Goal: Task Accomplishment & Management: Use online tool/utility

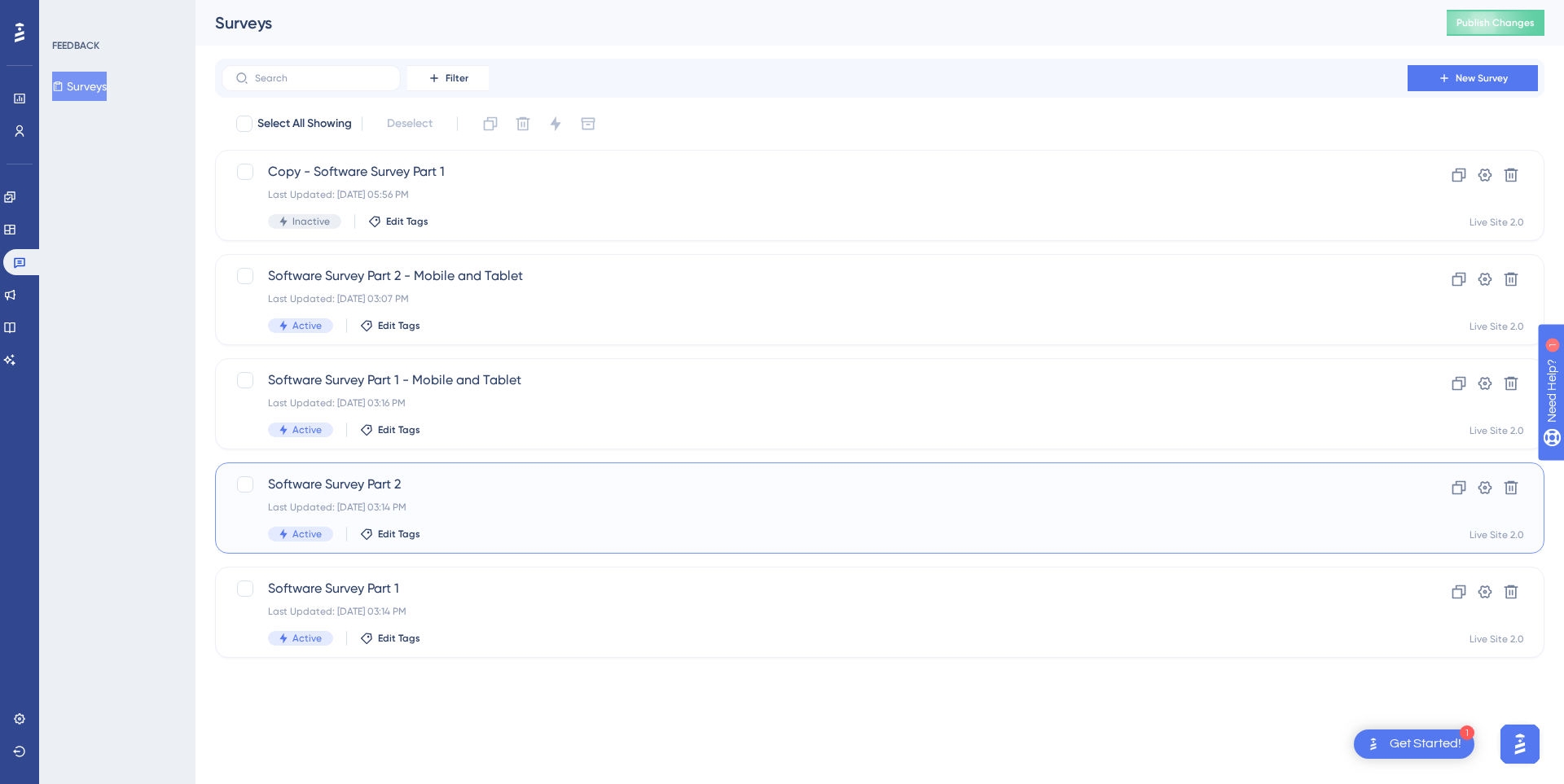
click at [467, 492] on span "Software Survey Part 2" at bounding box center [815, 485] width 1093 height 19
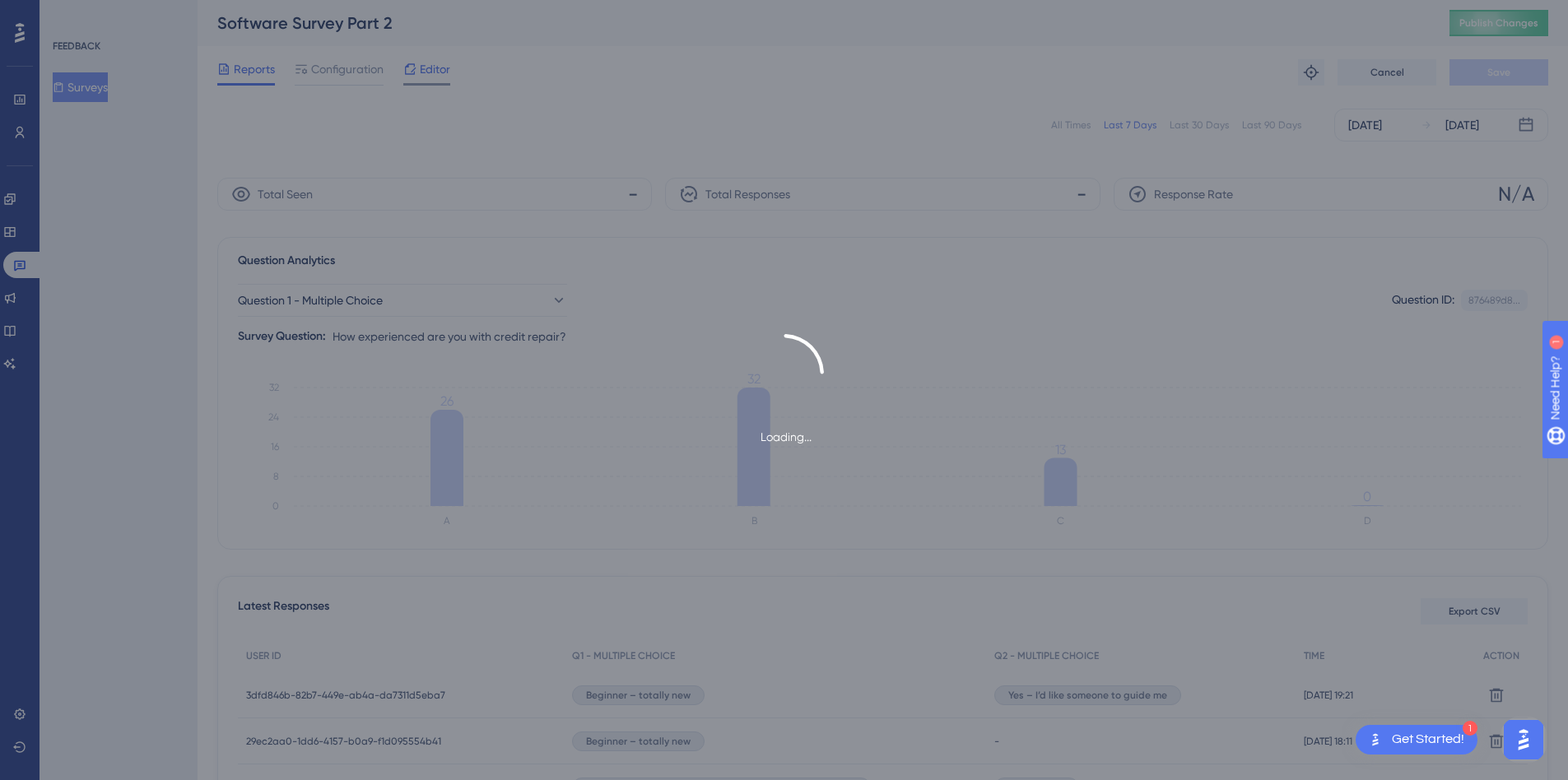
click at [424, 69] on span "Editor" at bounding box center [434, 69] width 31 height 19
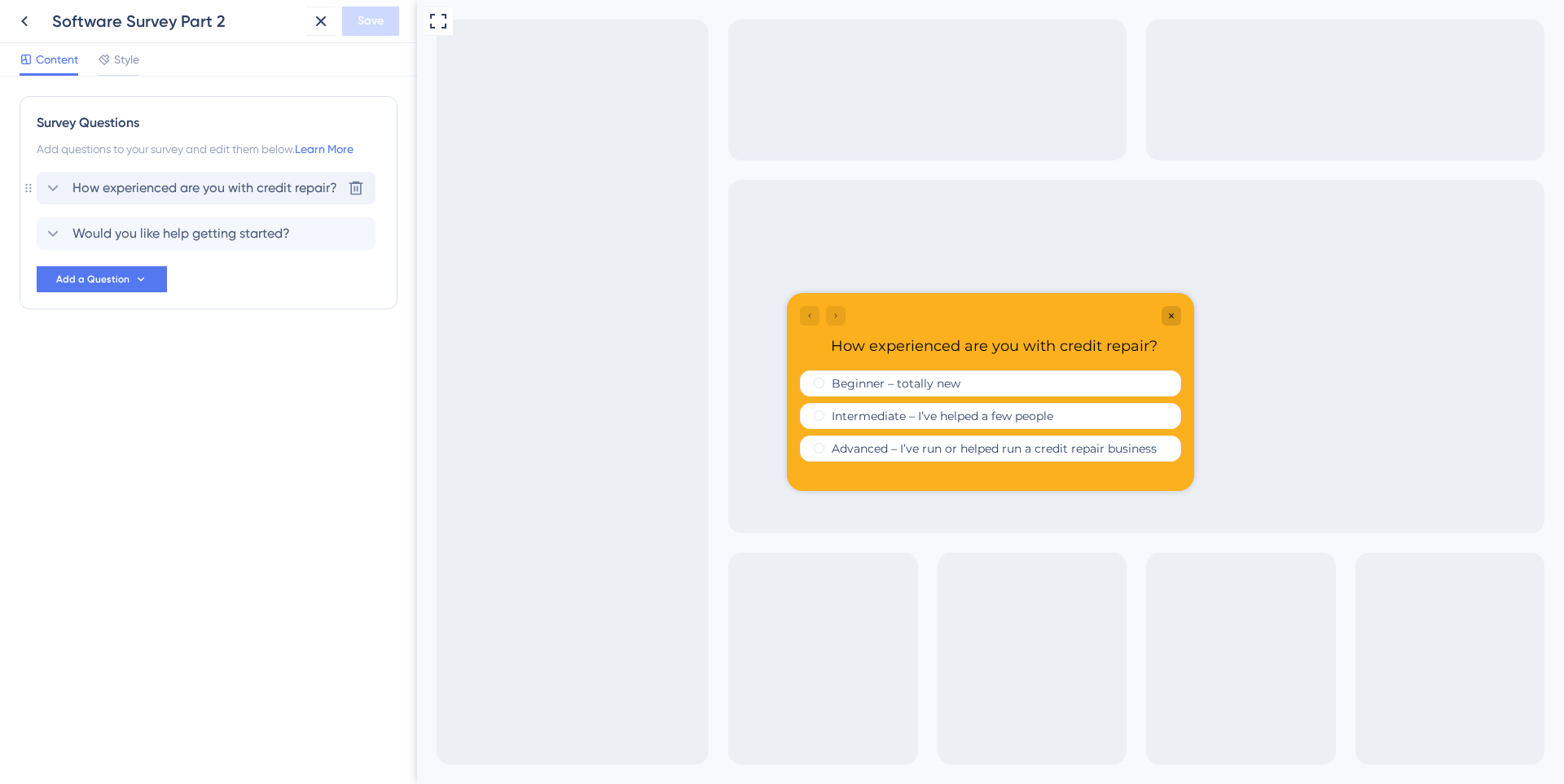
click at [53, 192] on icon at bounding box center [53, 188] width 19 height 19
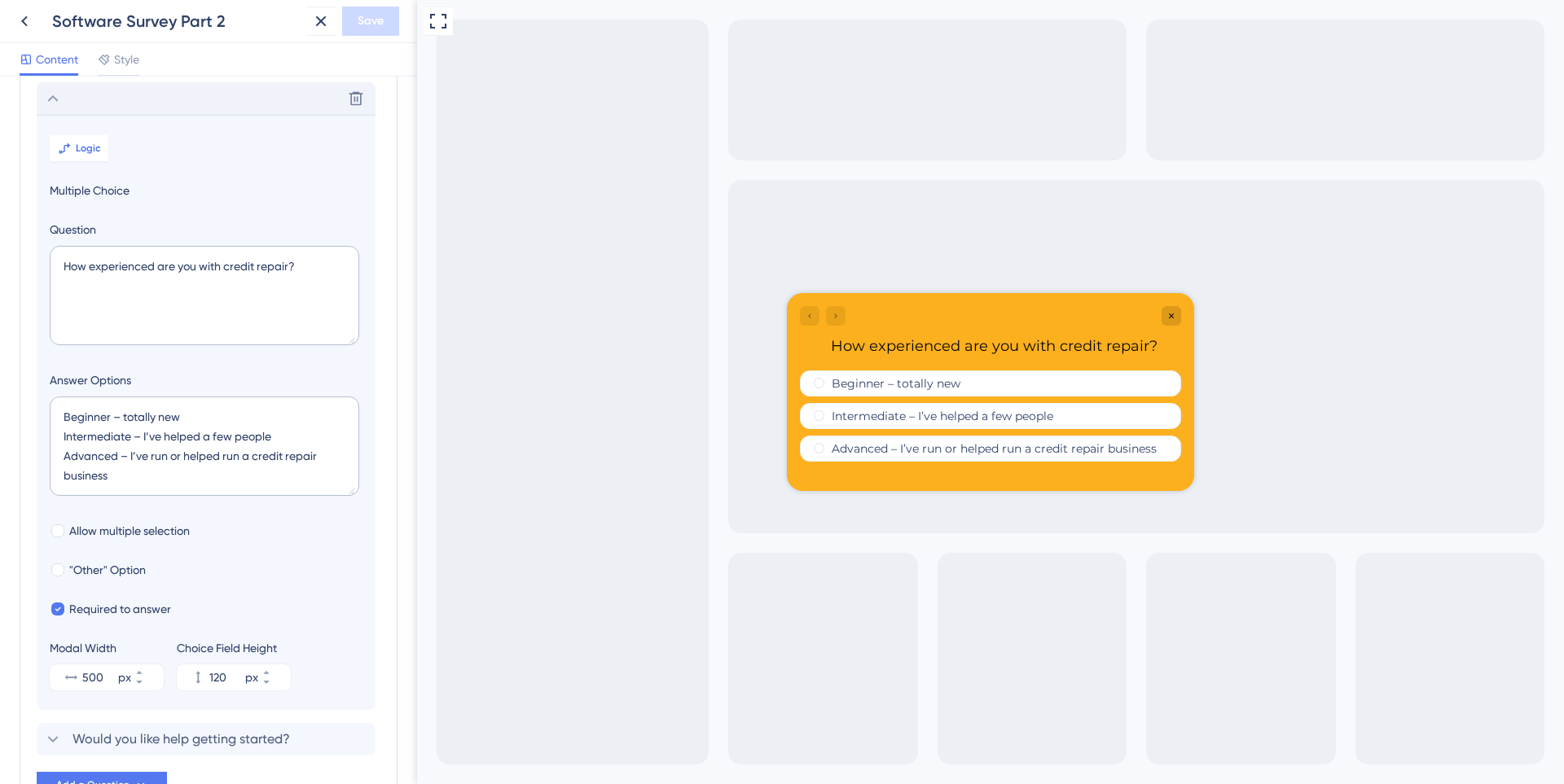
scroll to position [95, 0]
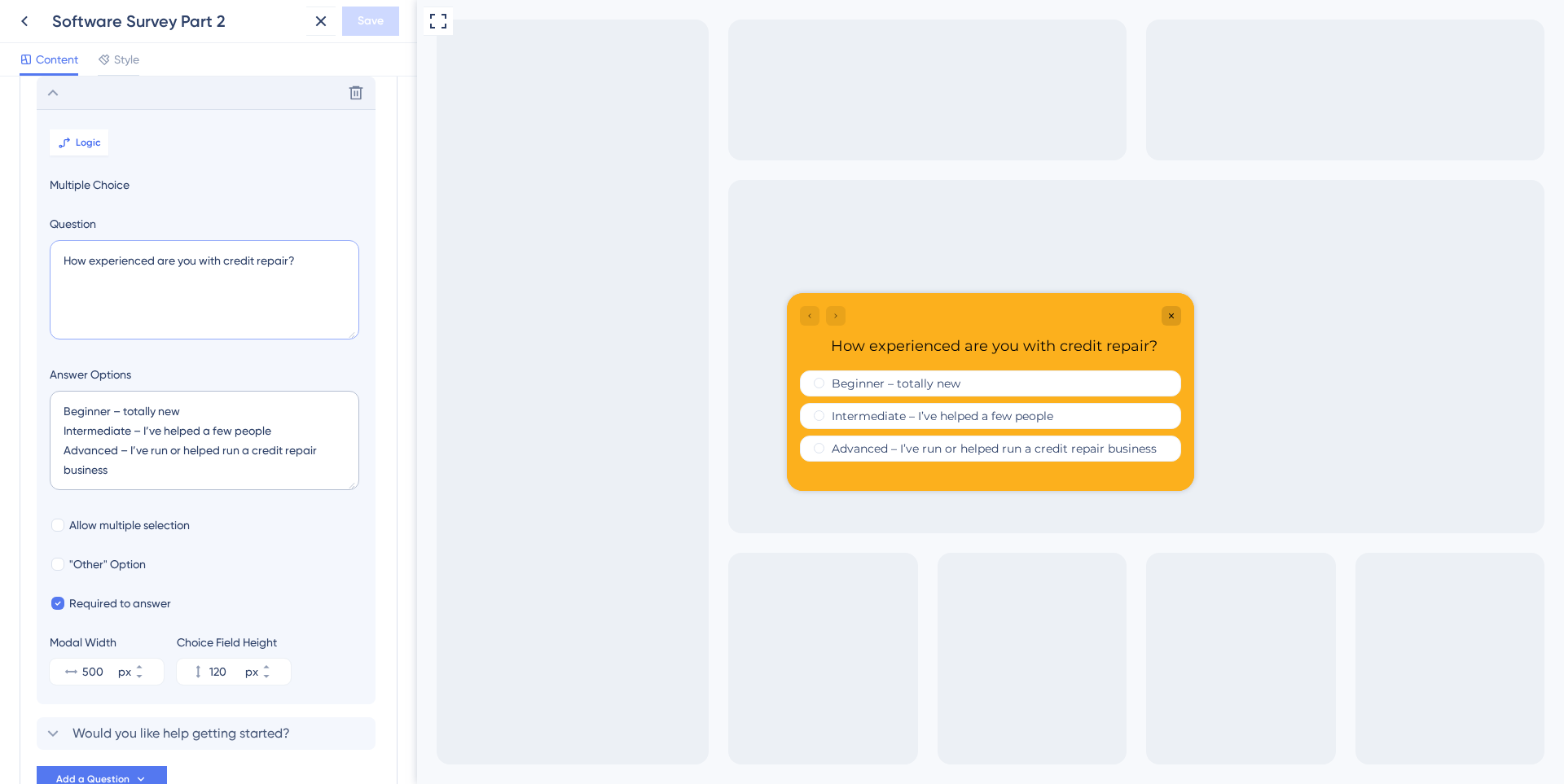
click at [192, 267] on textarea "How experienced are you with credit repair?" at bounding box center [205, 290] width 310 height 99
click at [61, 94] on icon at bounding box center [53, 92] width 19 height 19
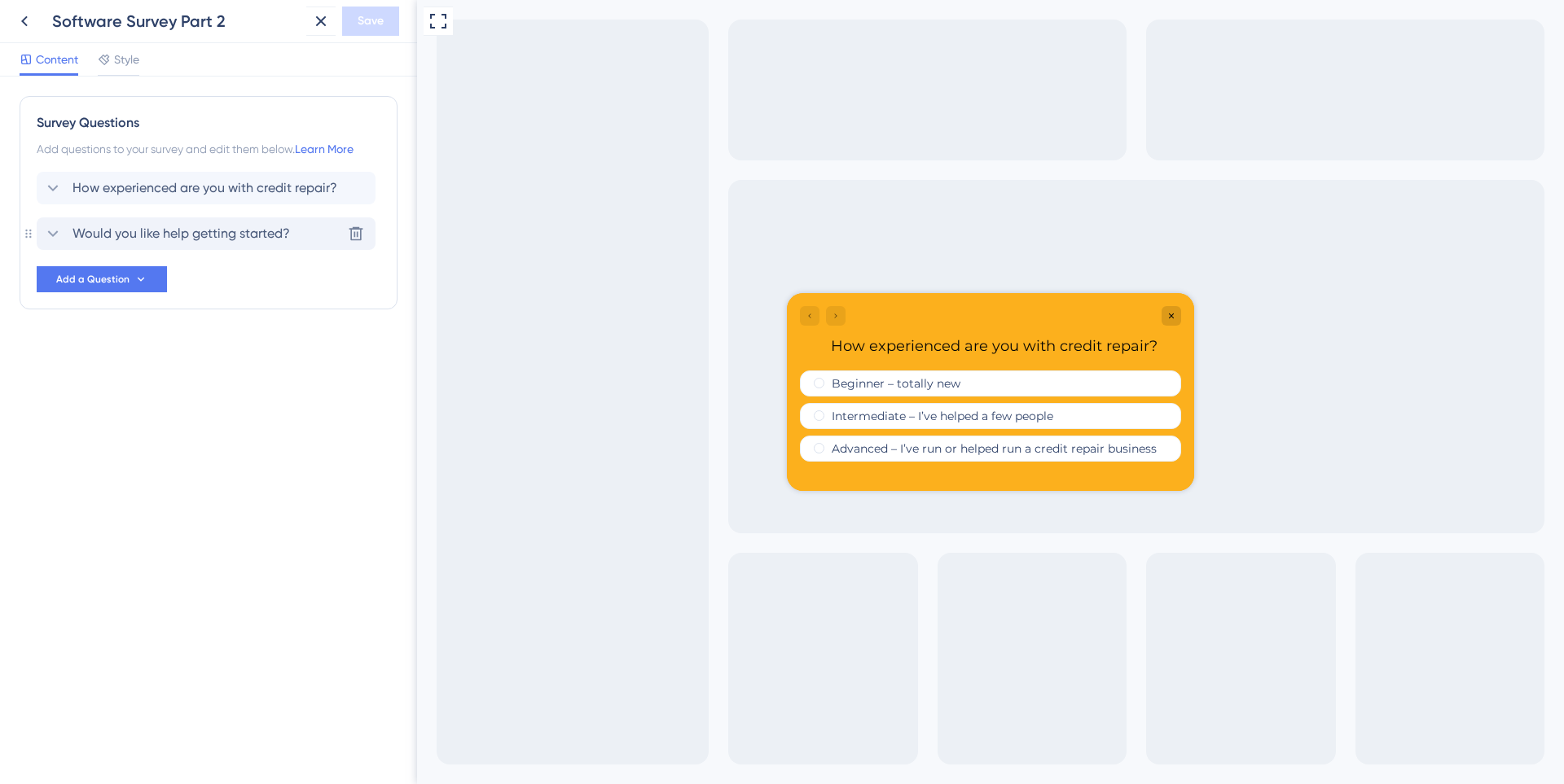
click at [121, 235] on span "Would you like help getting started?" at bounding box center [181, 233] width 218 height 19
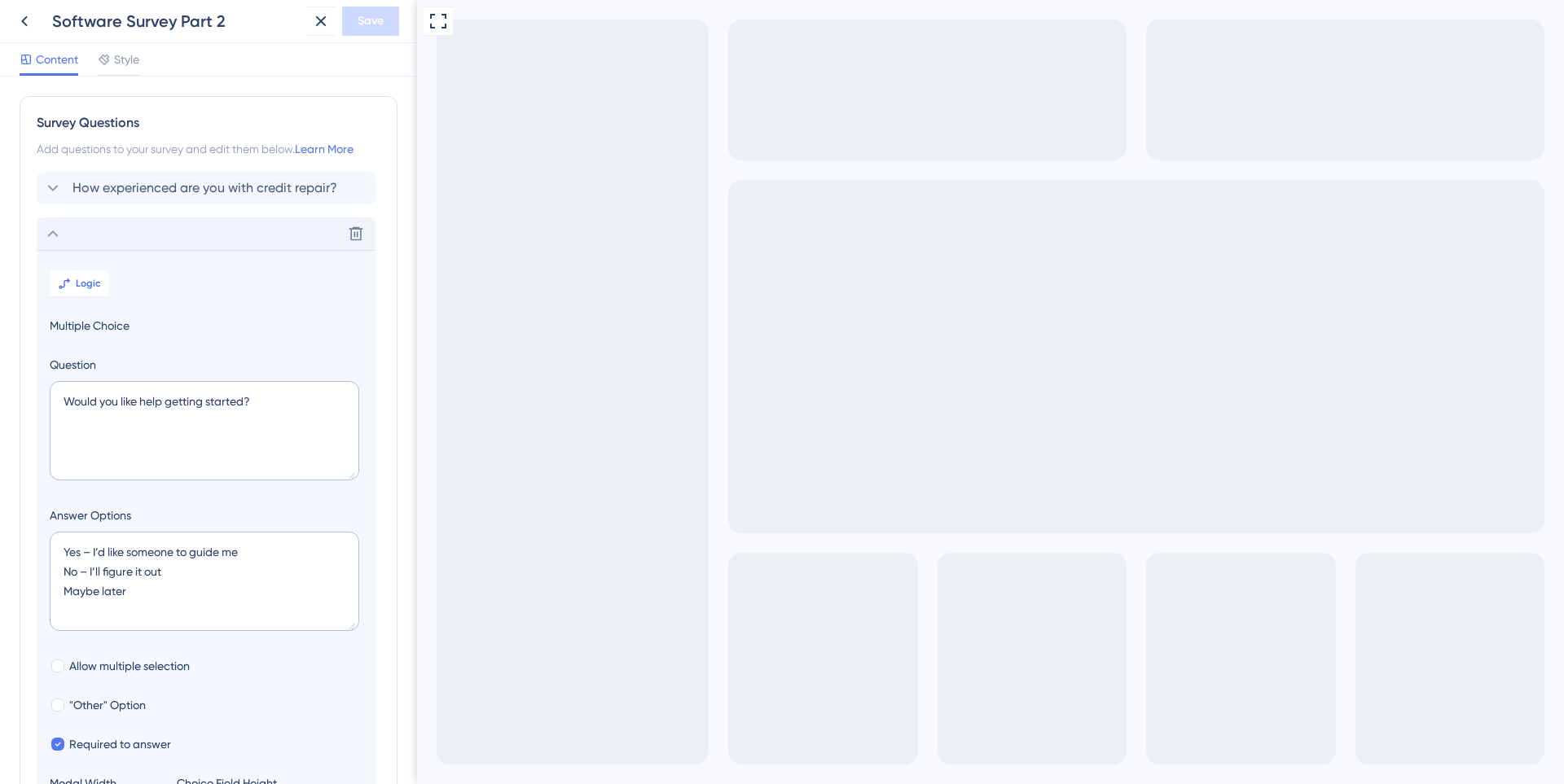
scroll to position [141, 0]
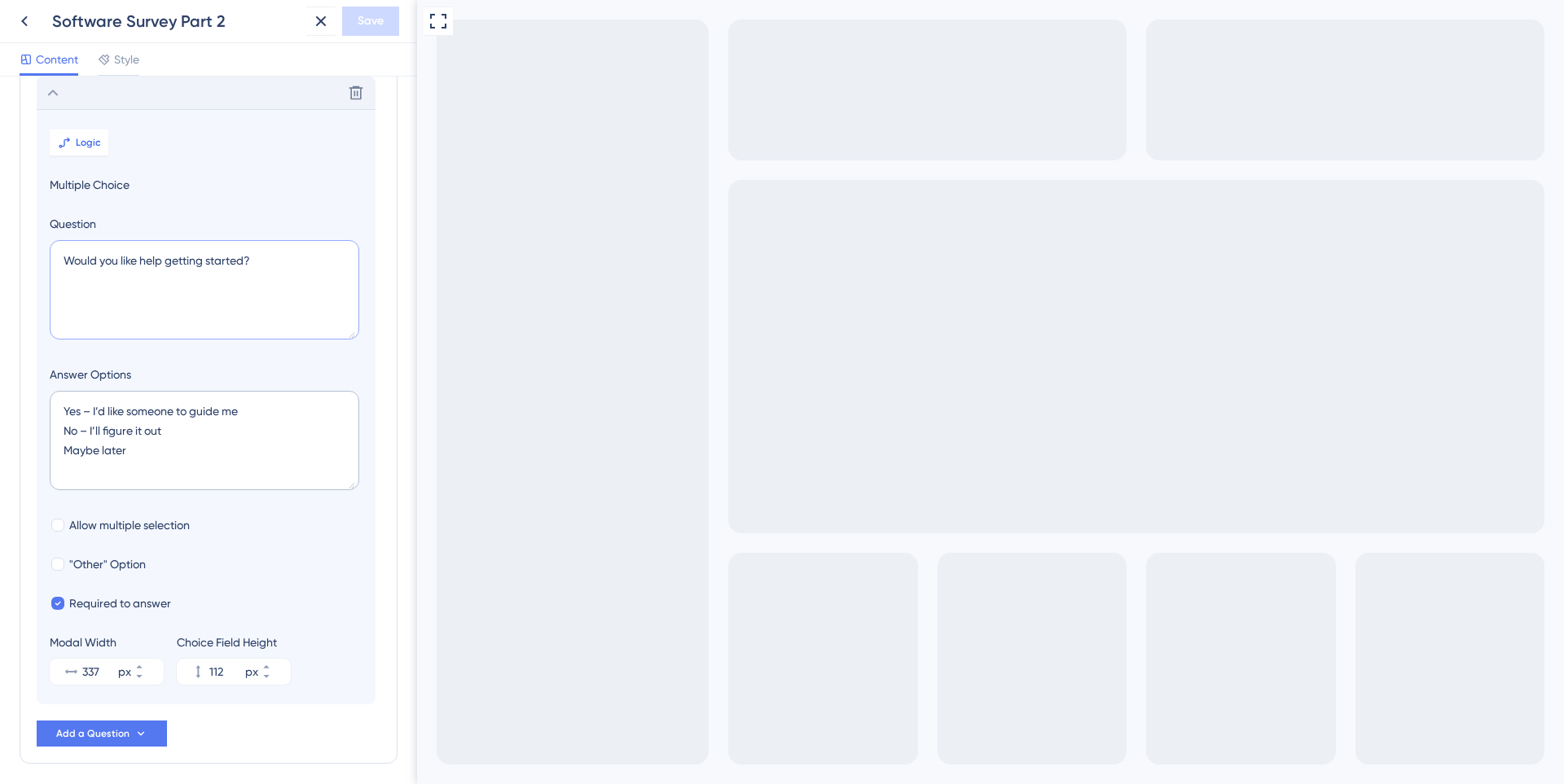
click at [136, 269] on textarea "Would you like help getting started?" at bounding box center [205, 290] width 310 height 99
click at [57, 97] on icon at bounding box center [53, 92] width 19 height 19
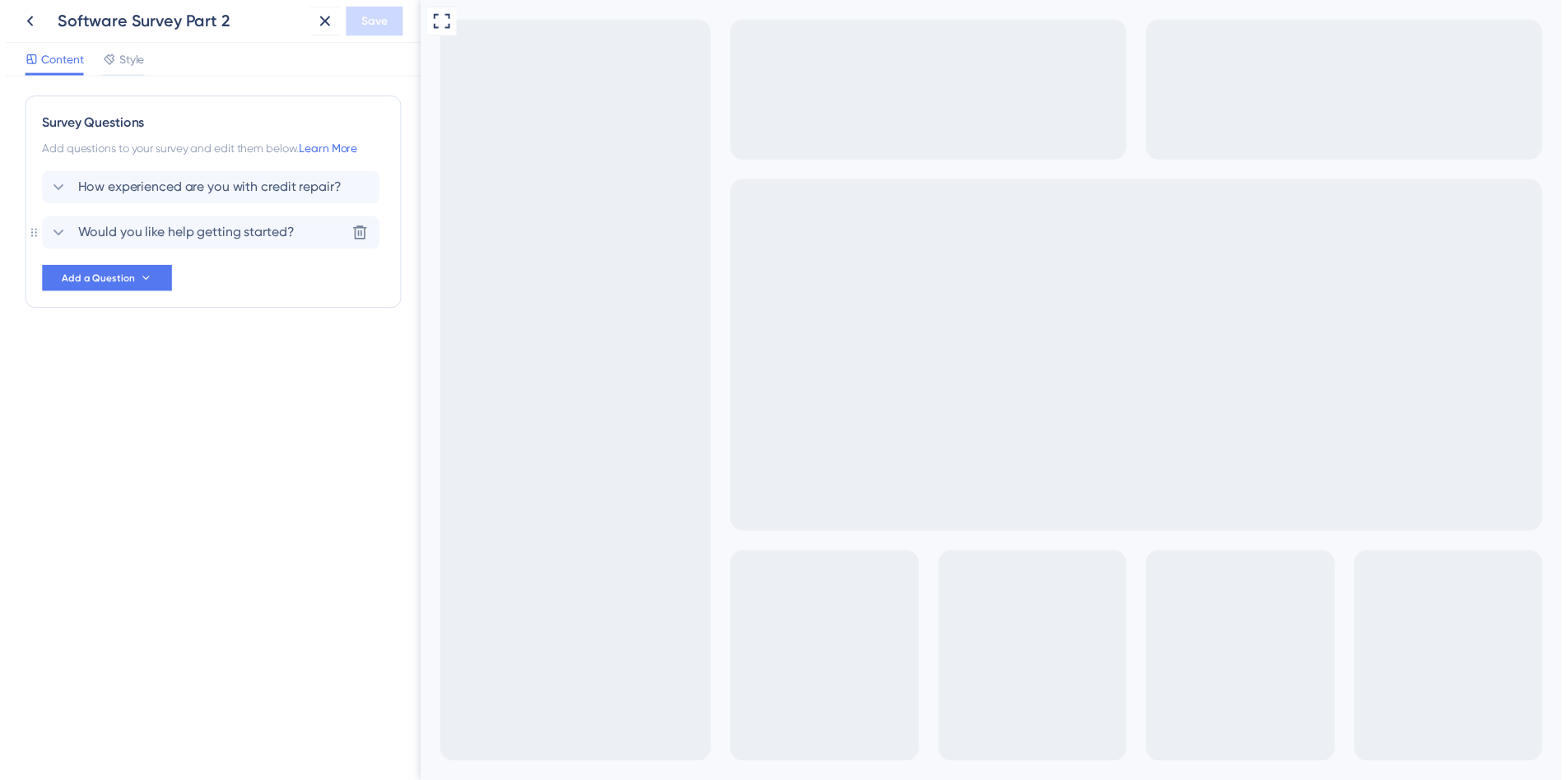
scroll to position [0, 0]
click at [29, 19] on icon at bounding box center [25, 21] width 19 height 19
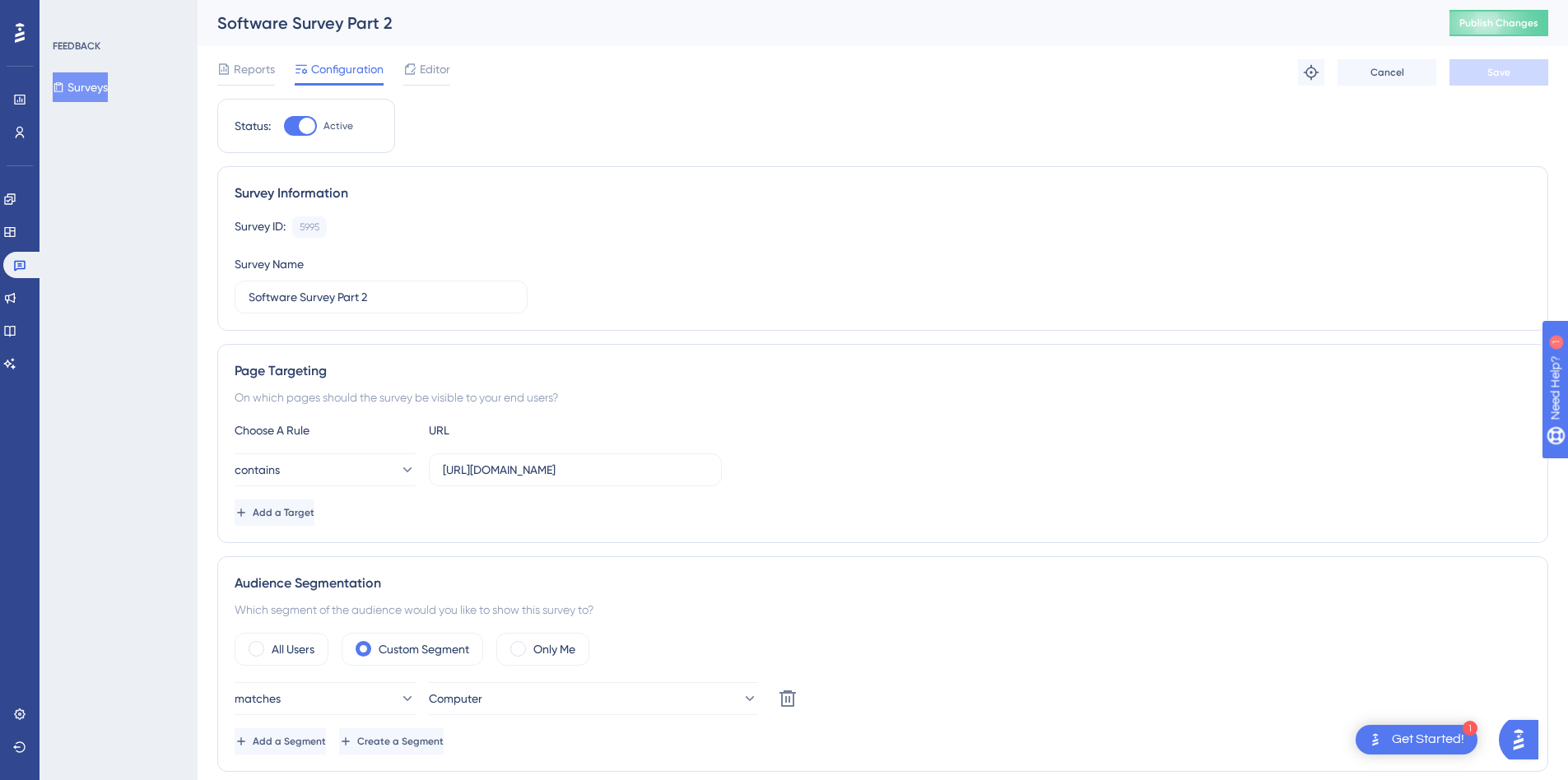
click at [91, 92] on button "Surveys" at bounding box center [80, 87] width 55 height 30
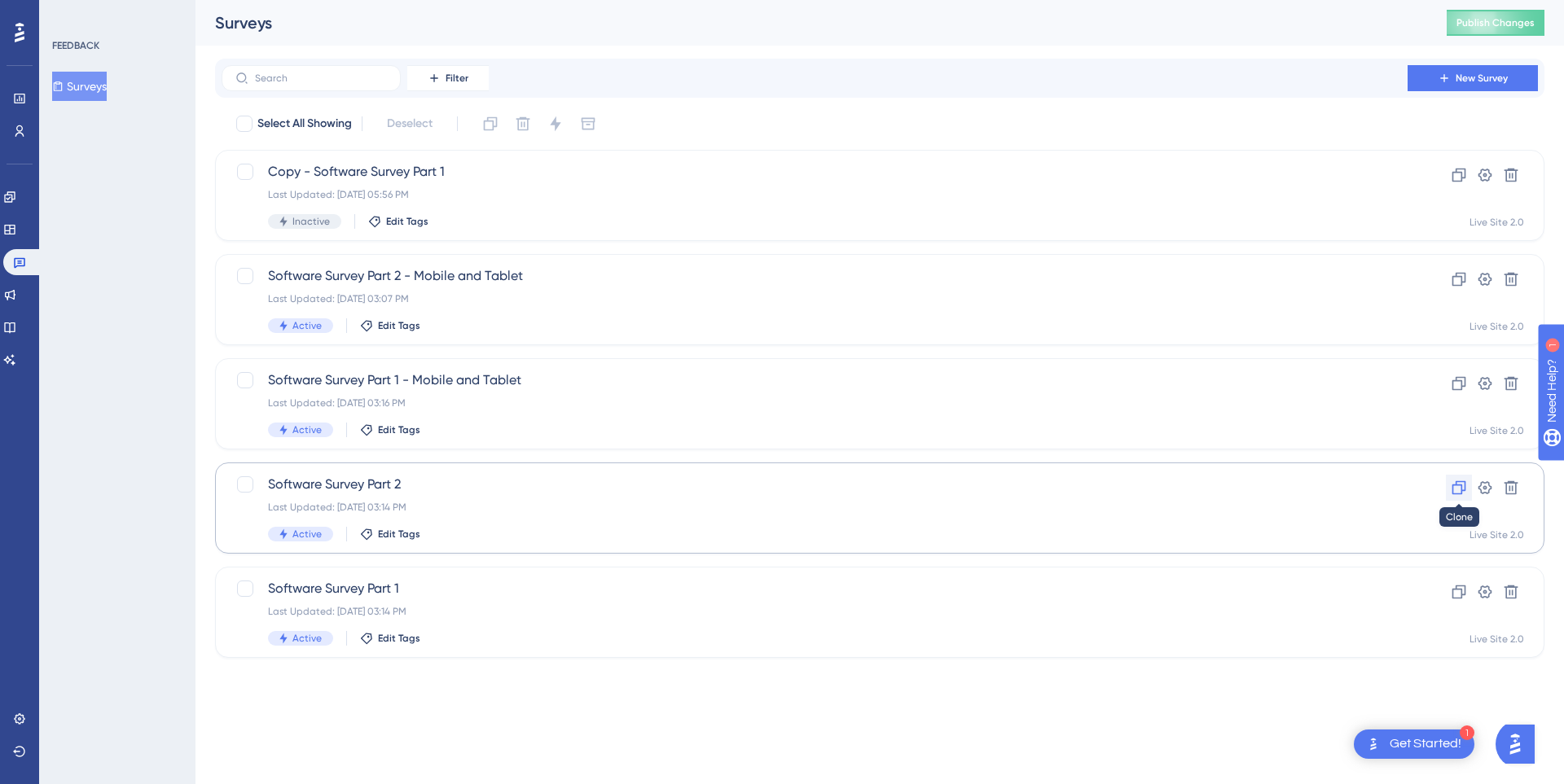
click at [1466, 493] on icon at bounding box center [1459, 487] width 17 height 17
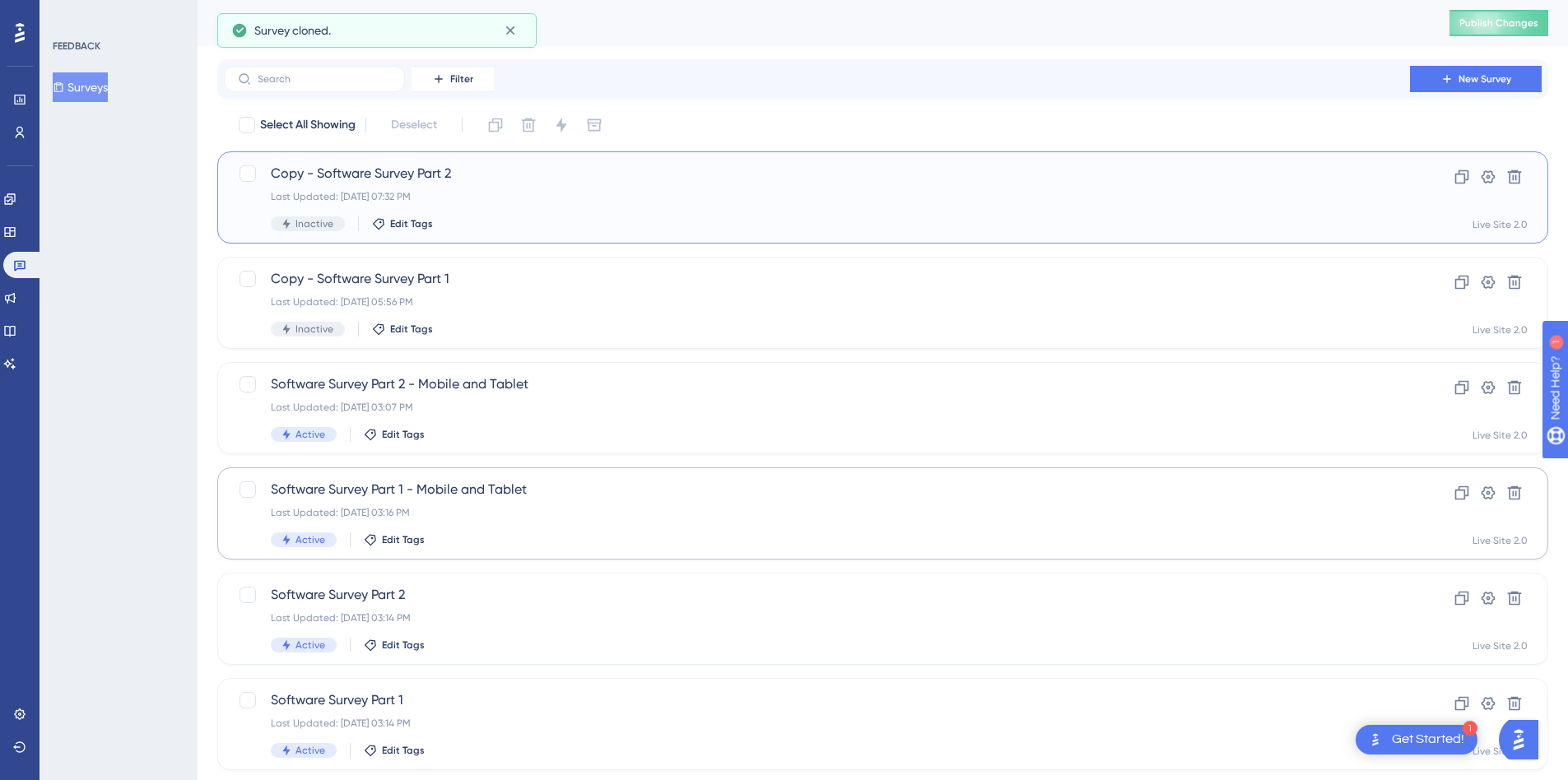
click at [452, 182] on span "Copy - Software Survey Part 2" at bounding box center [817, 173] width 1092 height 19
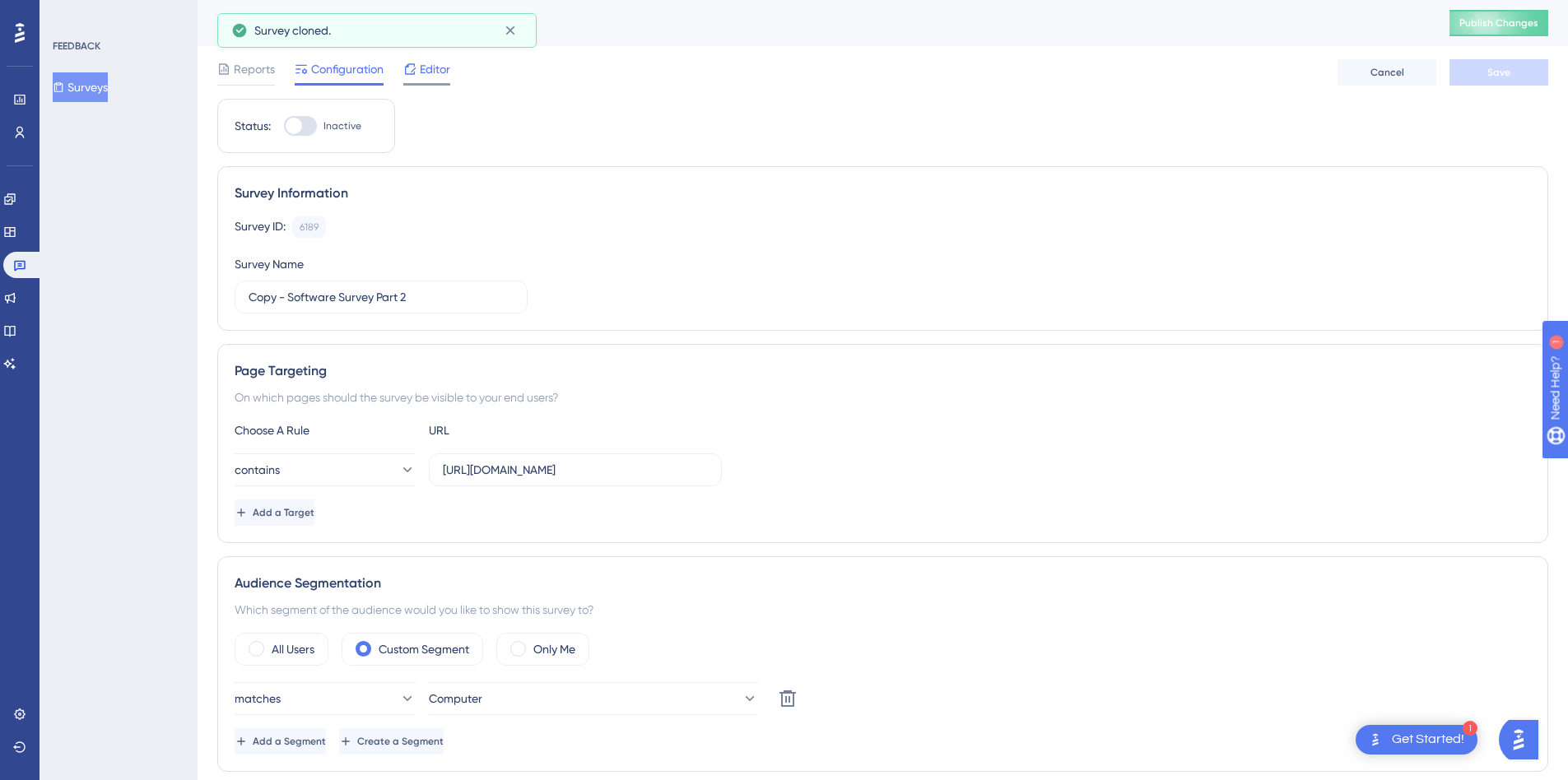
click at [417, 77] on div at bounding box center [410, 69] width 13 height 19
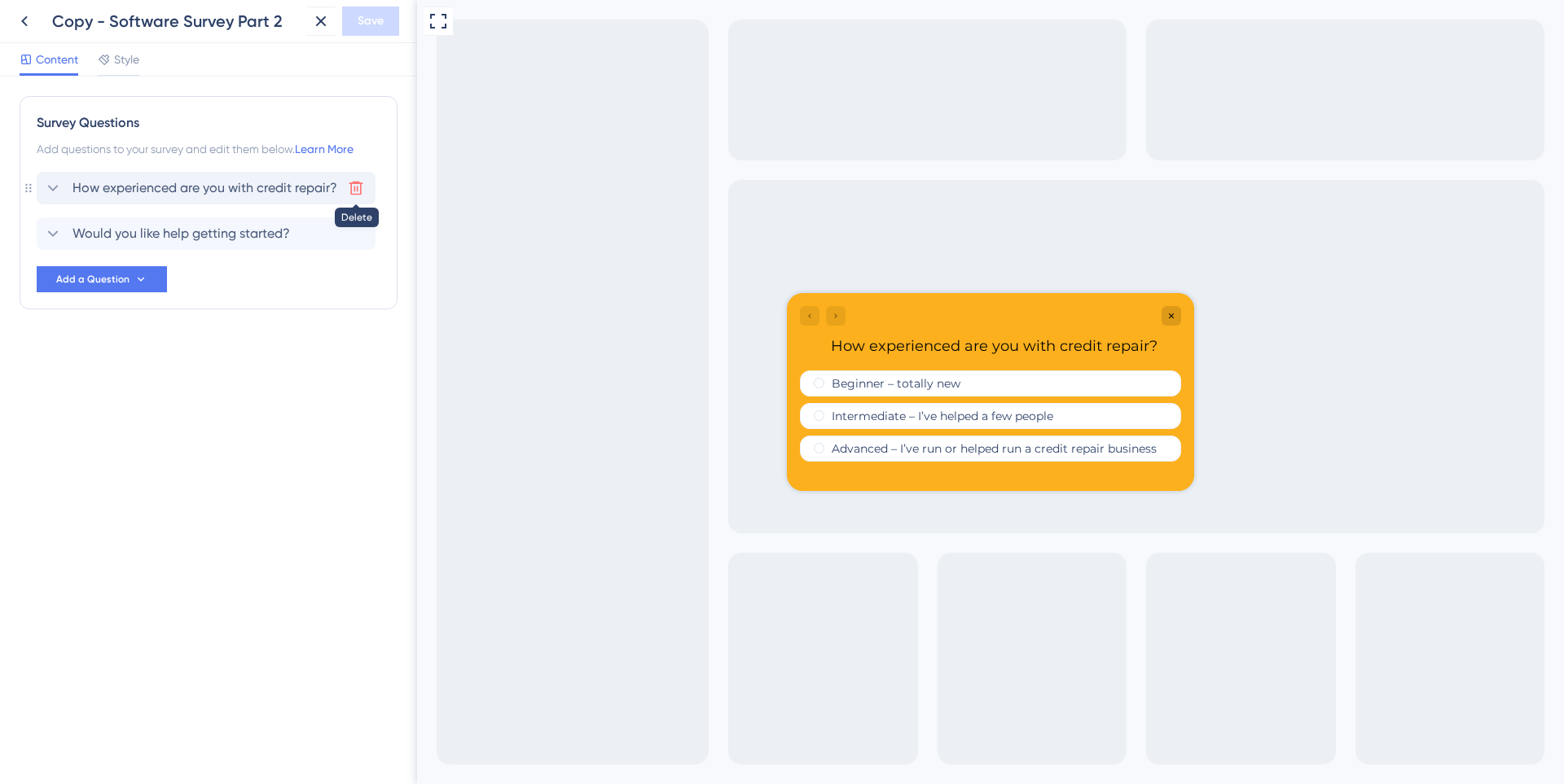
click at [352, 195] on icon at bounding box center [356, 189] width 14 height 14
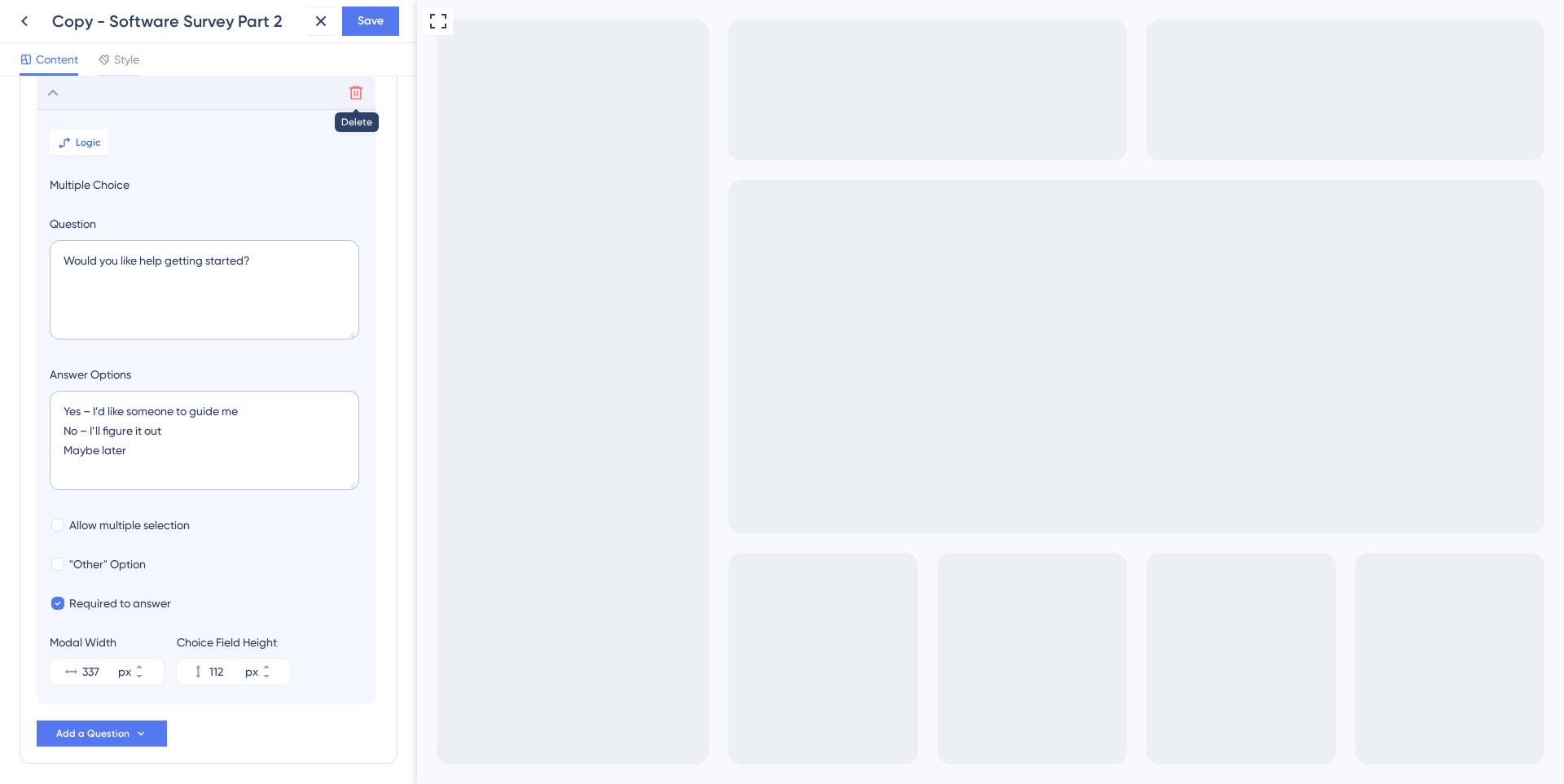
click at [360, 88] on icon at bounding box center [356, 93] width 14 height 14
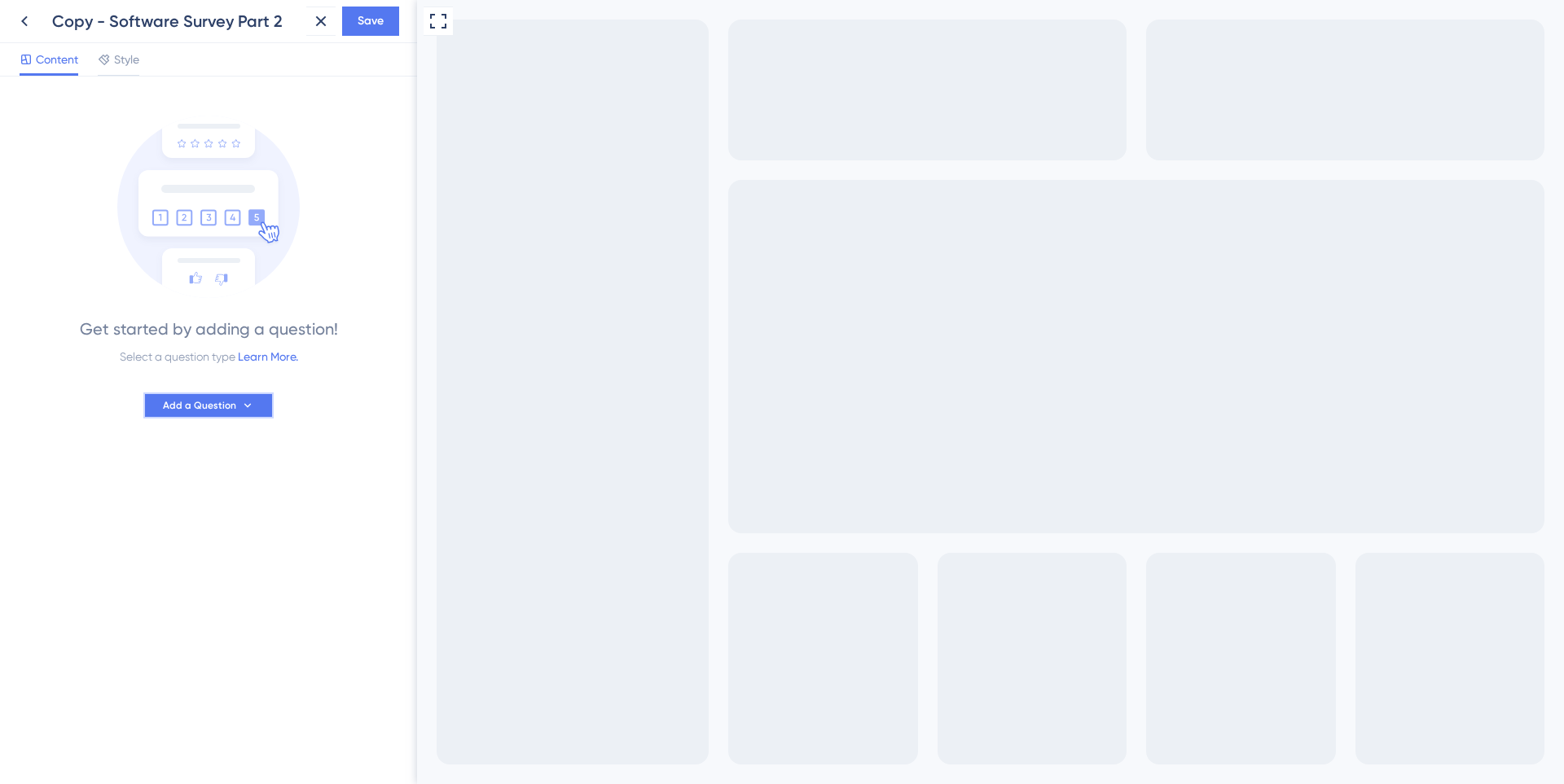
click at [238, 411] on button "Add a Question" at bounding box center [209, 405] width 131 height 26
click at [245, 684] on span "Written Feedback" at bounding box center [201, 680] width 94 height 19
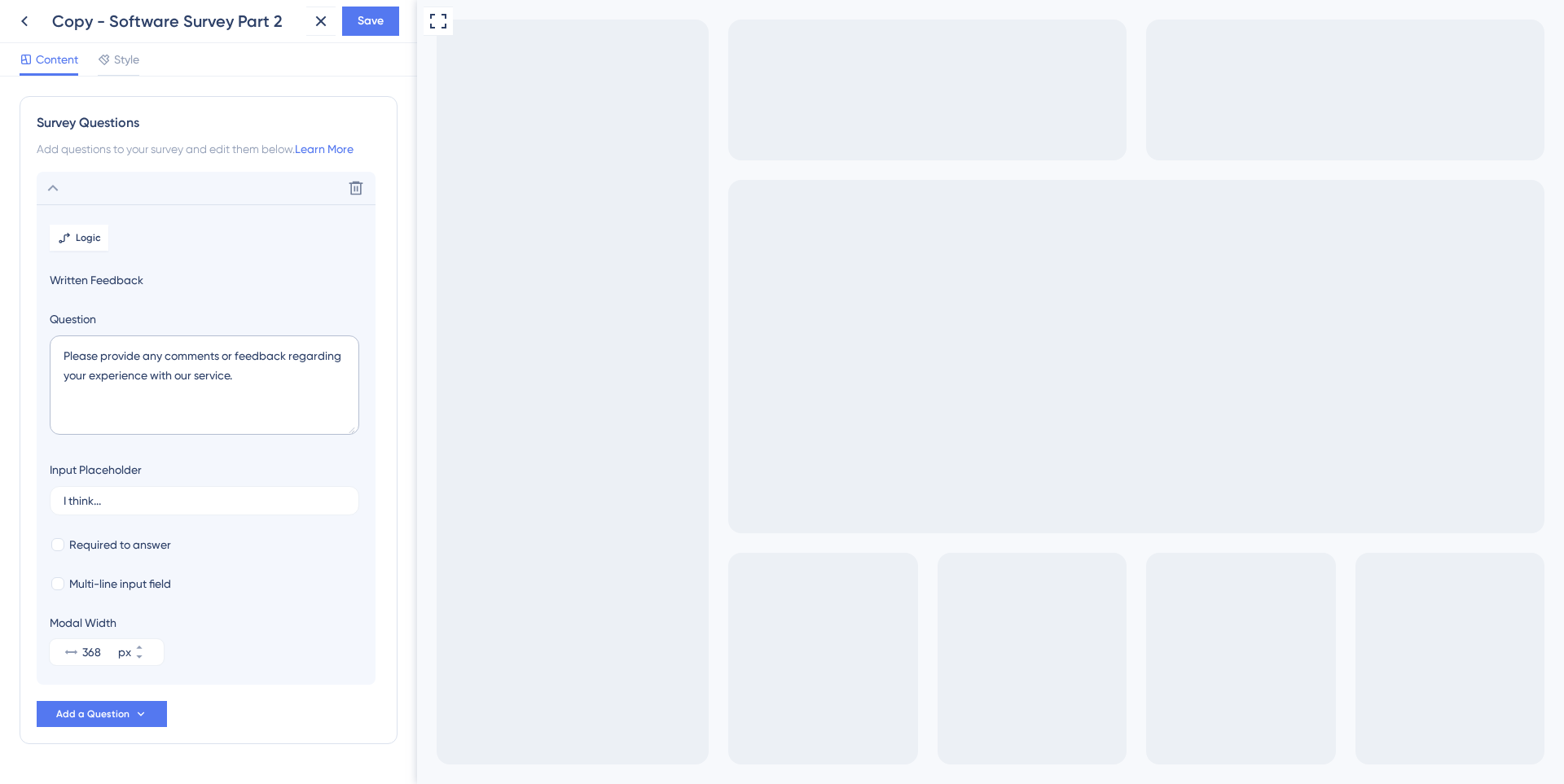
scroll to position [44, 0]
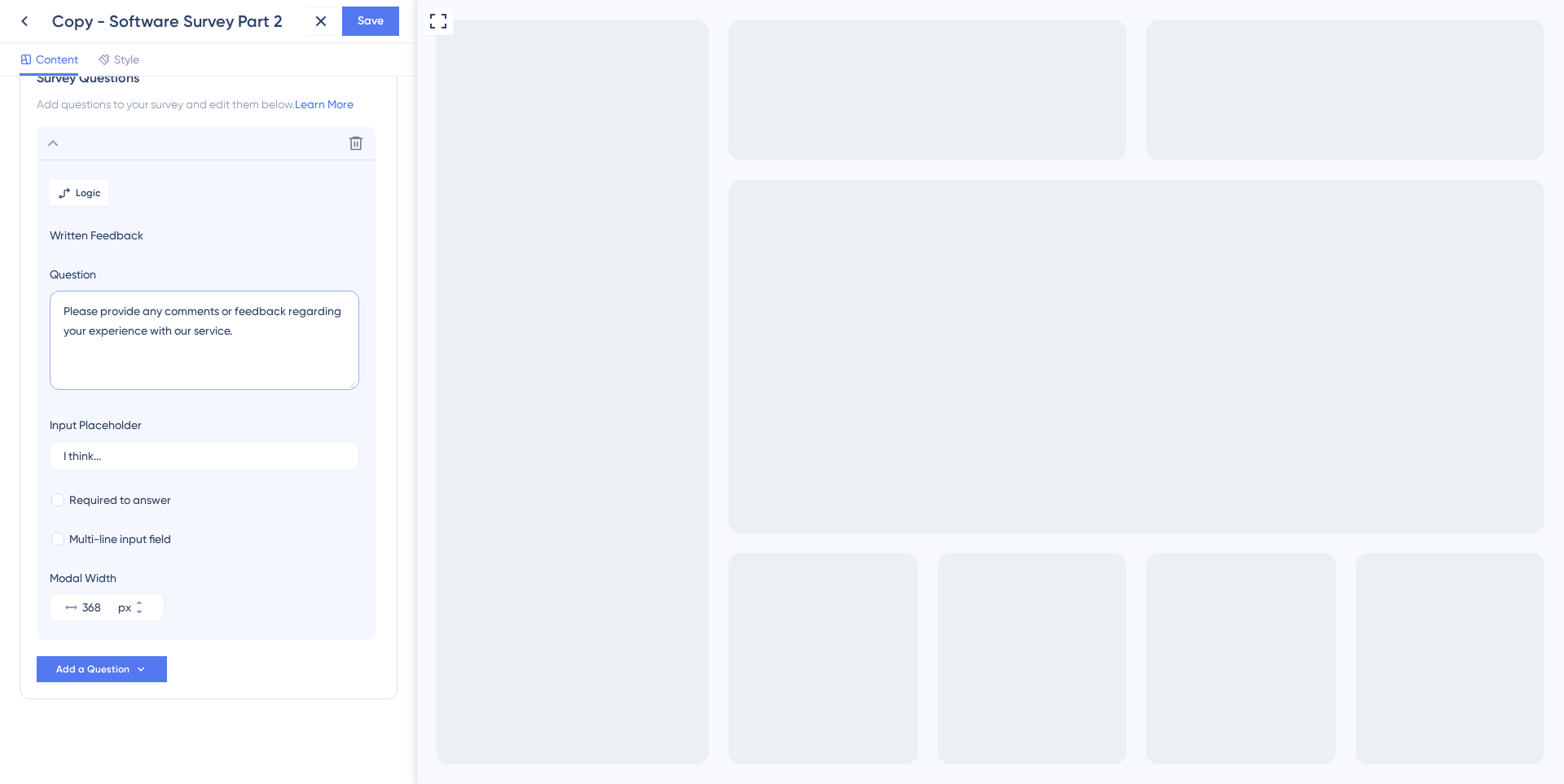
click at [172, 336] on textarea "Please provide any comments or feedback regarding your experience with our serv…" at bounding box center [205, 340] width 310 height 99
paste textarea "How experienced are you with credit repair?"
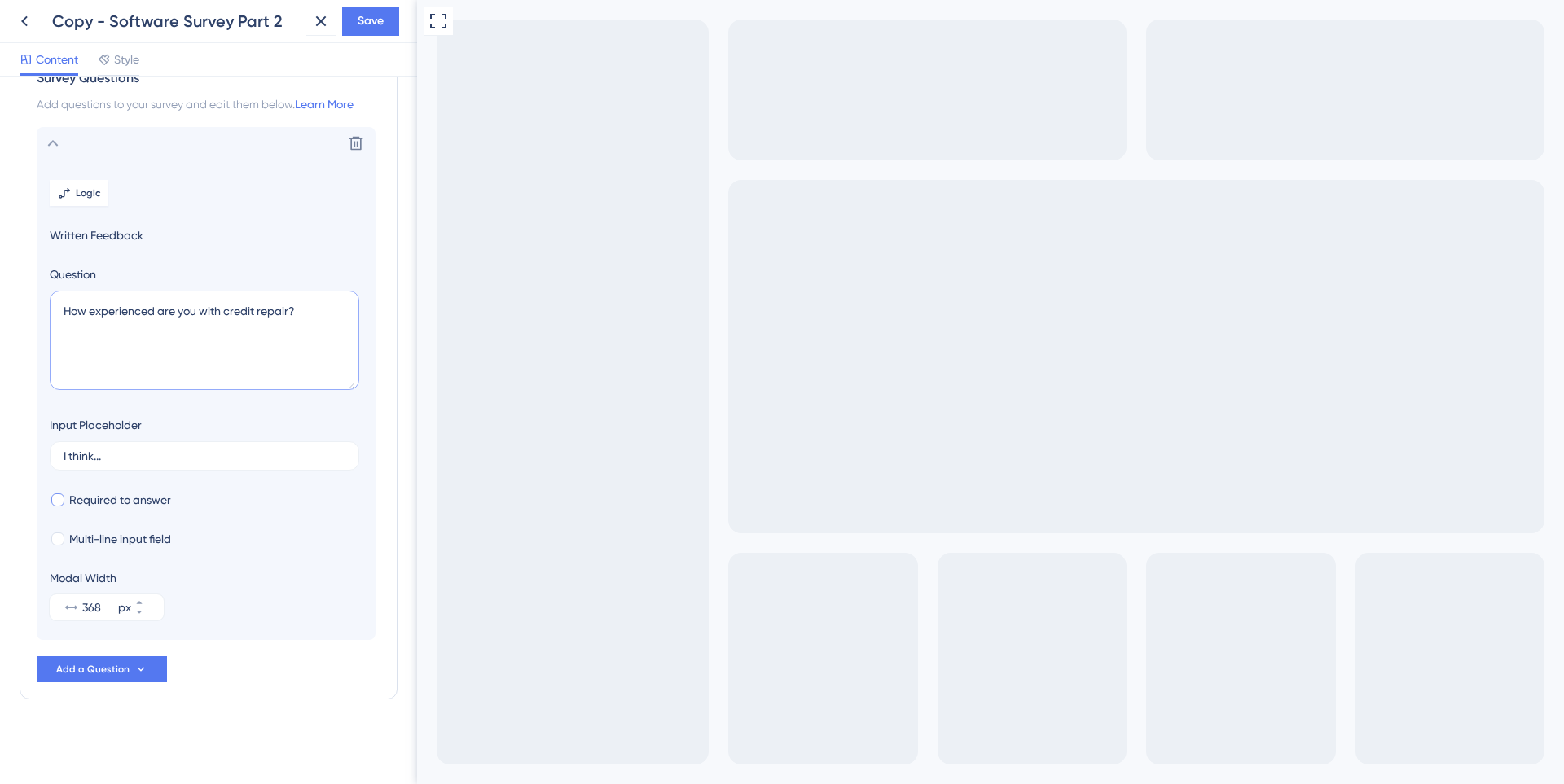
type textarea "How experienced are you with credit repair?"
click at [128, 509] on span "Required to answer" at bounding box center [120, 499] width 102 height 19
checkbox input "true"
click at [126, 541] on span "Multi-line input field" at bounding box center [120, 539] width 102 height 19
checkbox input "true"
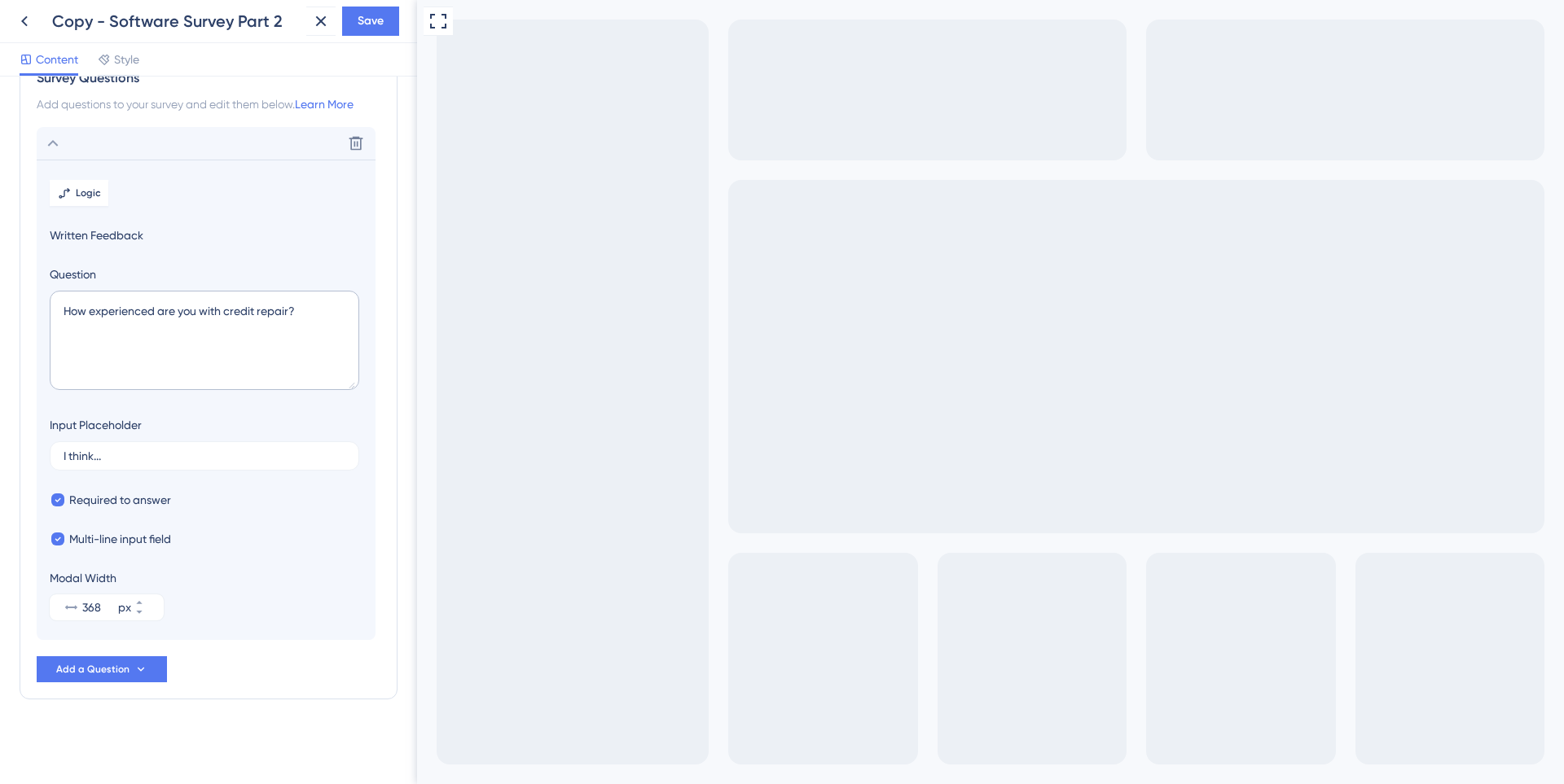
click at [232, 583] on div "Modal Width 368 px" at bounding box center [205, 594] width 312 height 52
click at [359, 27] on span "Save" at bounding box center [371, 21] width 26 height 19
click at [335, 446] on label "I think..." at bounding box center [205, 456] width 310 height 30
click at [335, 451] on input "I think..." at bounding box center [205, 456] width 282 height 11
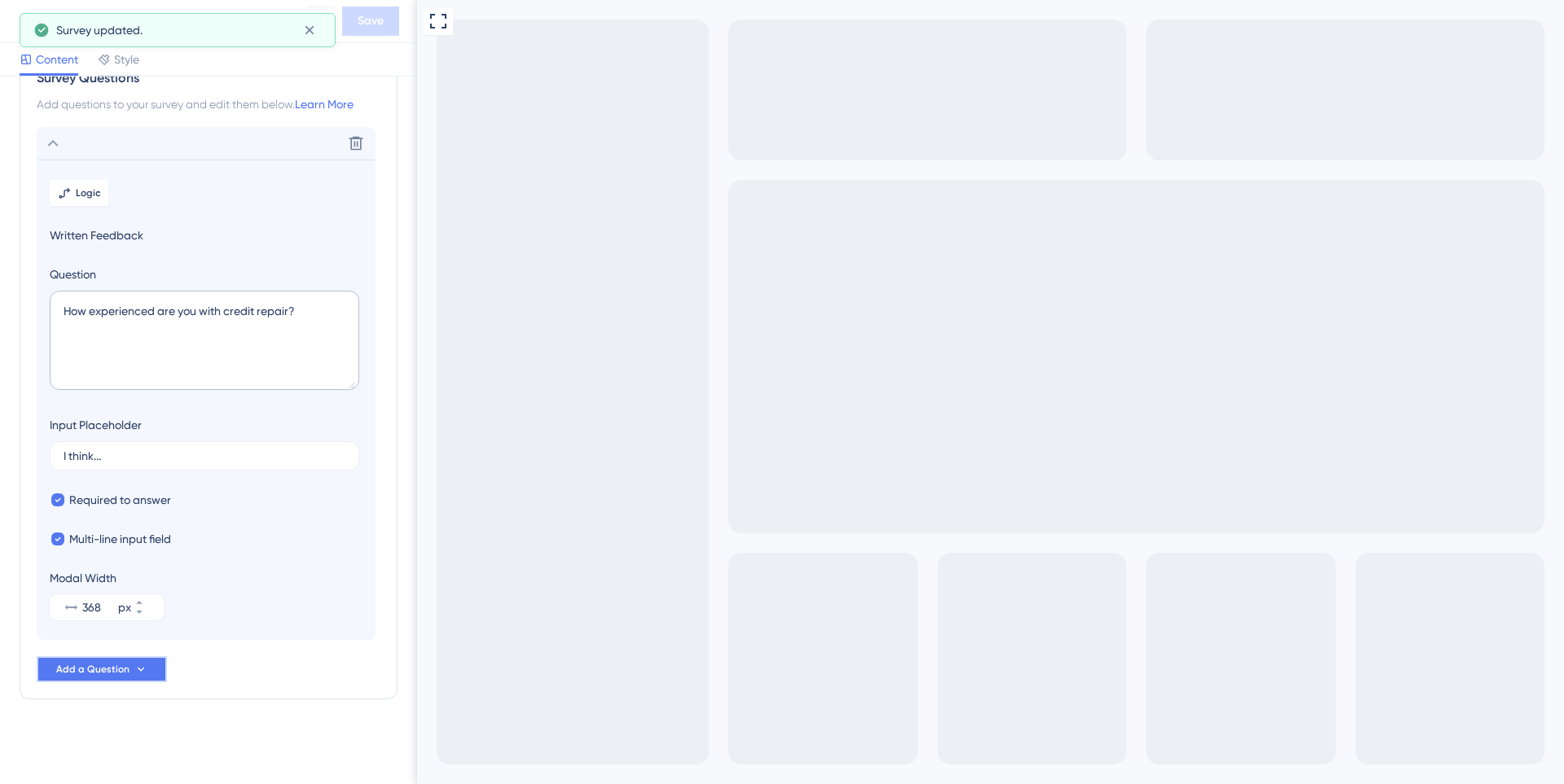
click at [115, 675] on span "Add a Question" at bounding box center [93, 669] width 73 height 13
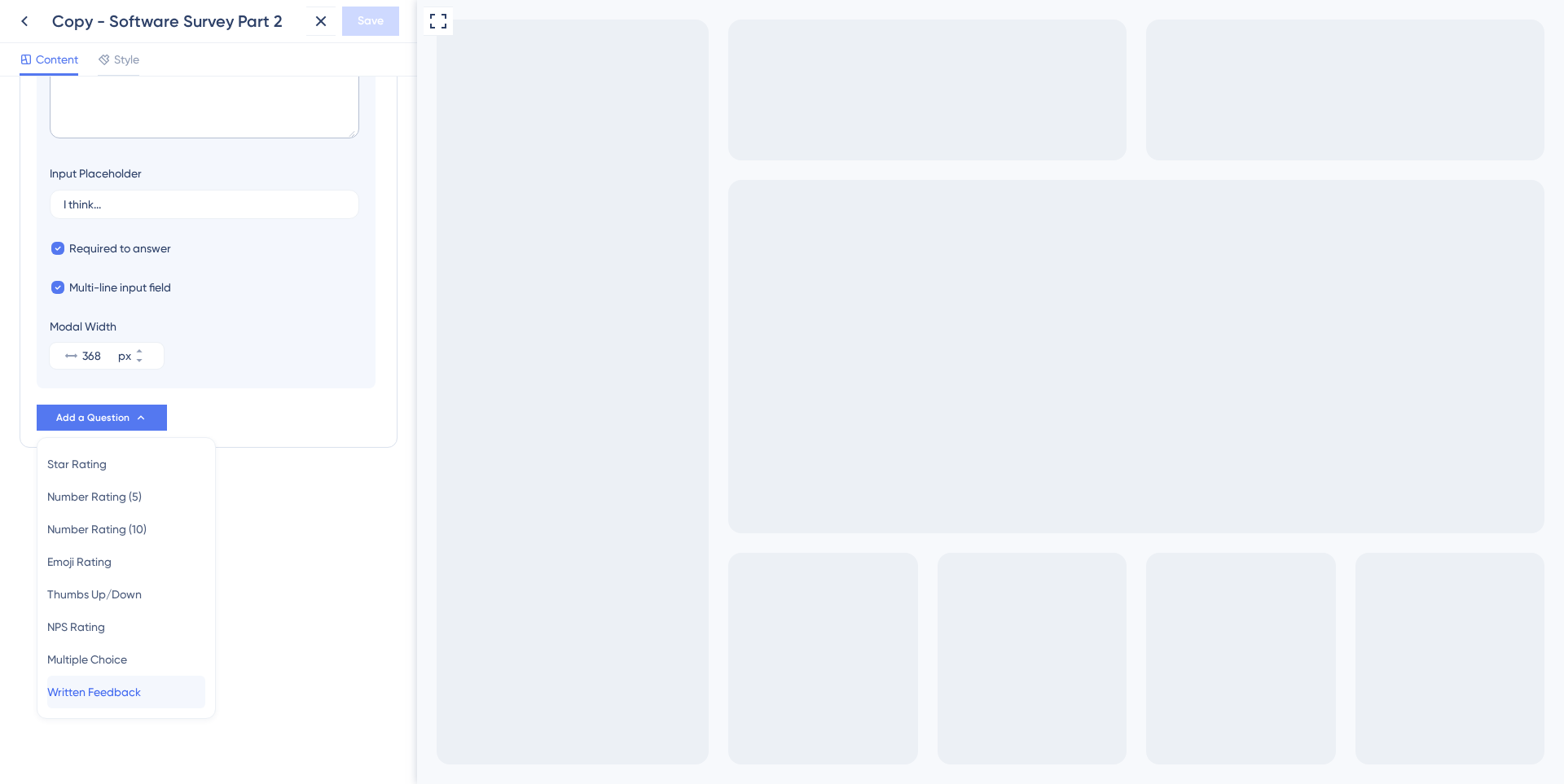
click at [141, 682] on span "Written Feedback" at bounding box center [94, 692] width 94 height 19
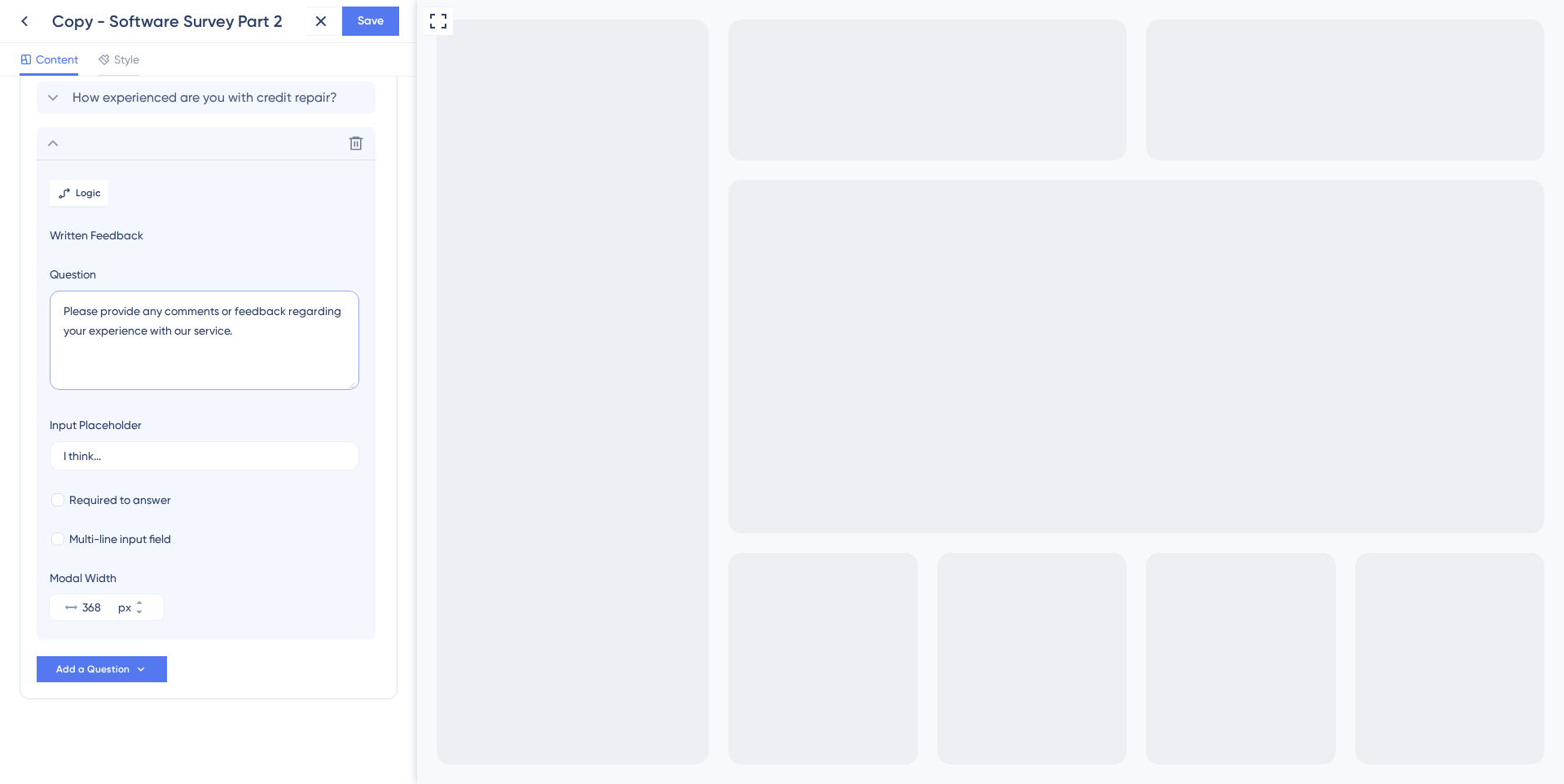
click at [184, 332] on textarea "Please provide any comments or feedback regarding your experience with our serv…" at bounding box center [205, 340] width 310 height 99
paste textarea "Would you like help getting started?"
type textarea "Would you like help getting started?"
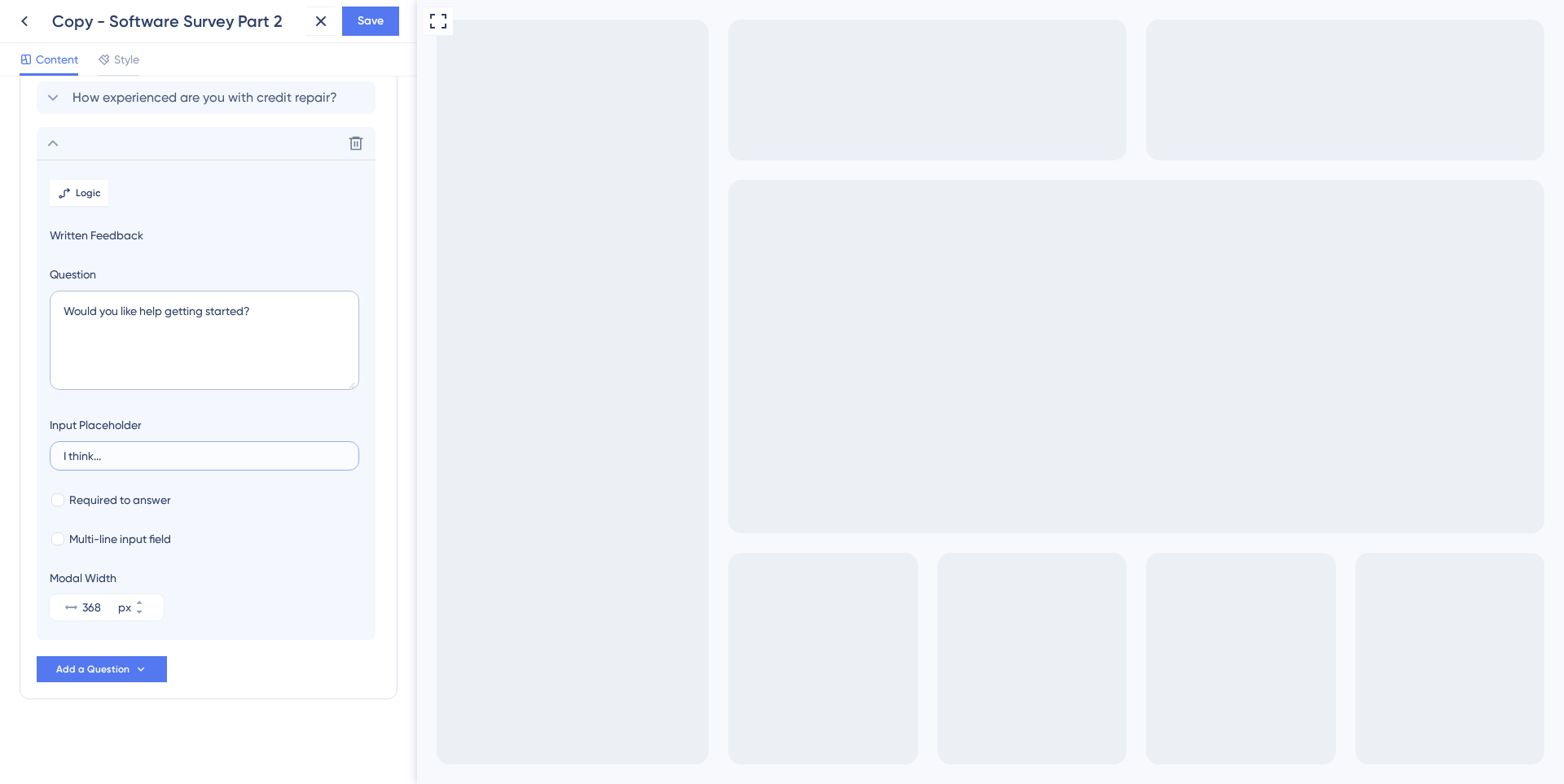
click at [205, 452] on input "I think..." at bounding box center [205, 456] width 282 height 11
click at [81, 499] on span "Required to answer" at bounding box center [120, 499] width 102 height 19
checkbox input "true"
click at [97, 543] on span "Multi-line input field" at bounding box center [120, 539] width 102 height 19
checkbox input "true"
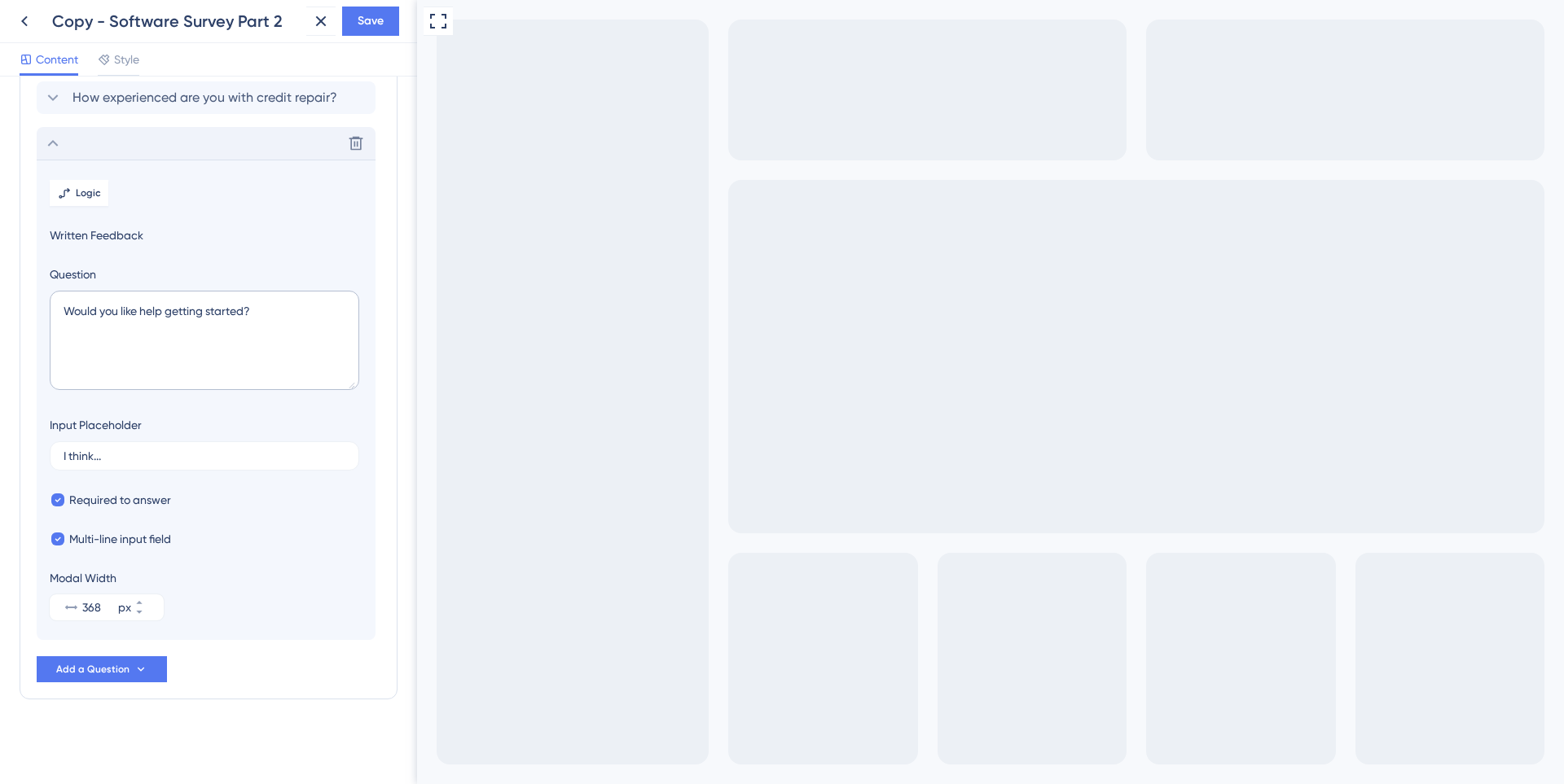
click at [50, 153] on div "Delete" at bounding box center [205, 143] width 339 height 32
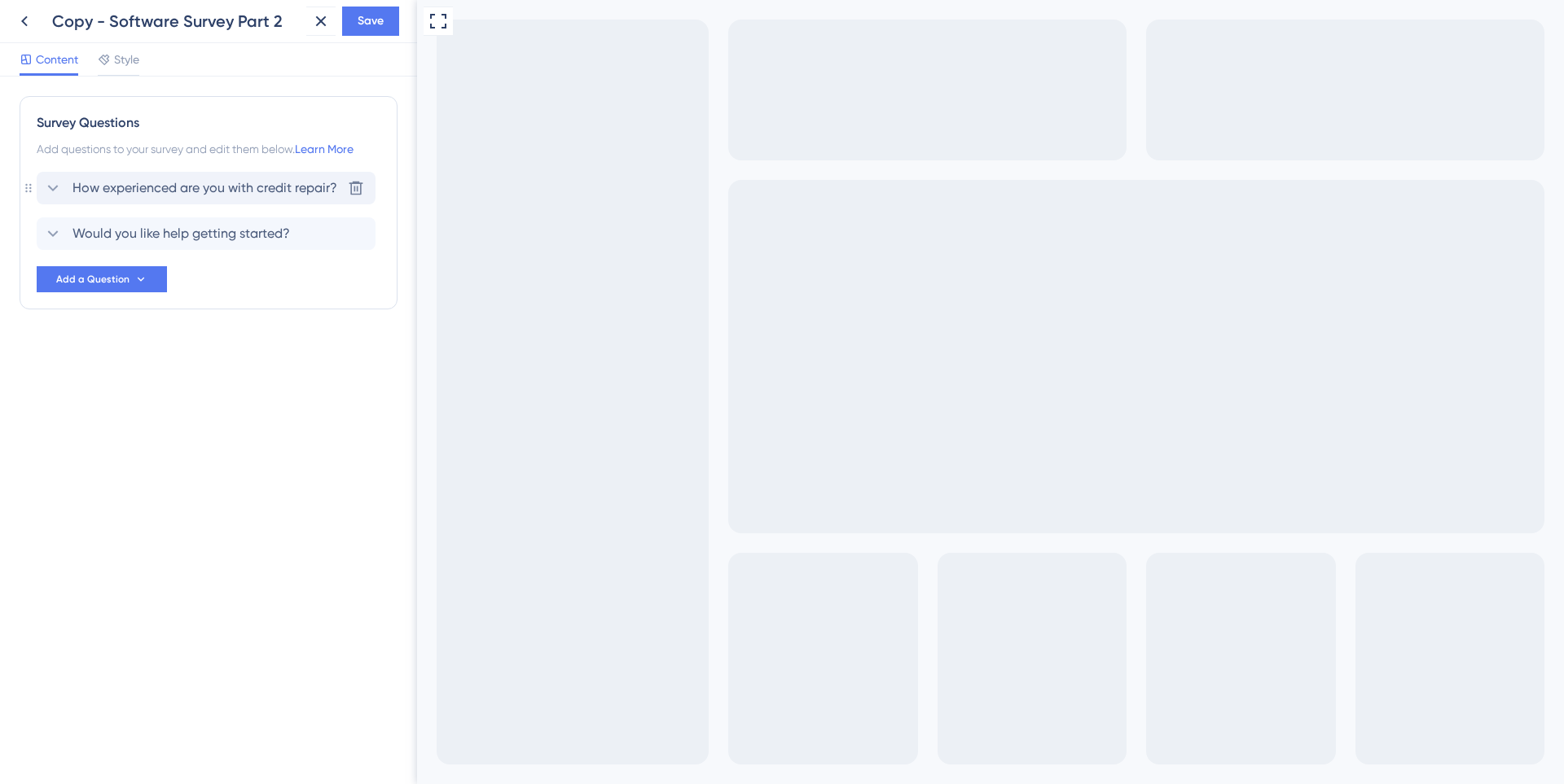
click at [45, 187] on icon at bounding box center [53, 188] width 19 height 19
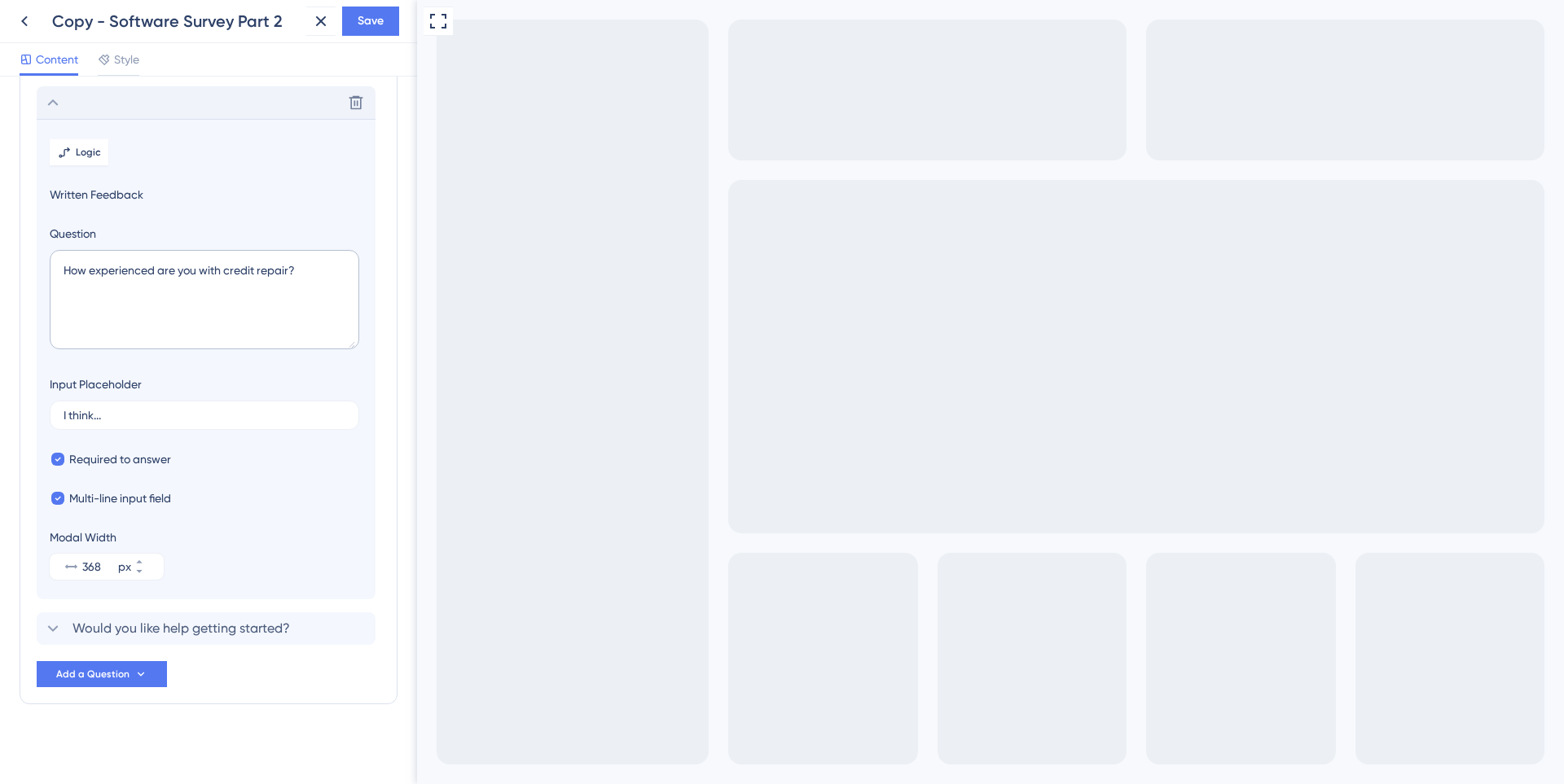
scroll to position [90, 0]
click at [78, 148] on span "Logic" at bounding box center [88, 147] width 25 height 13
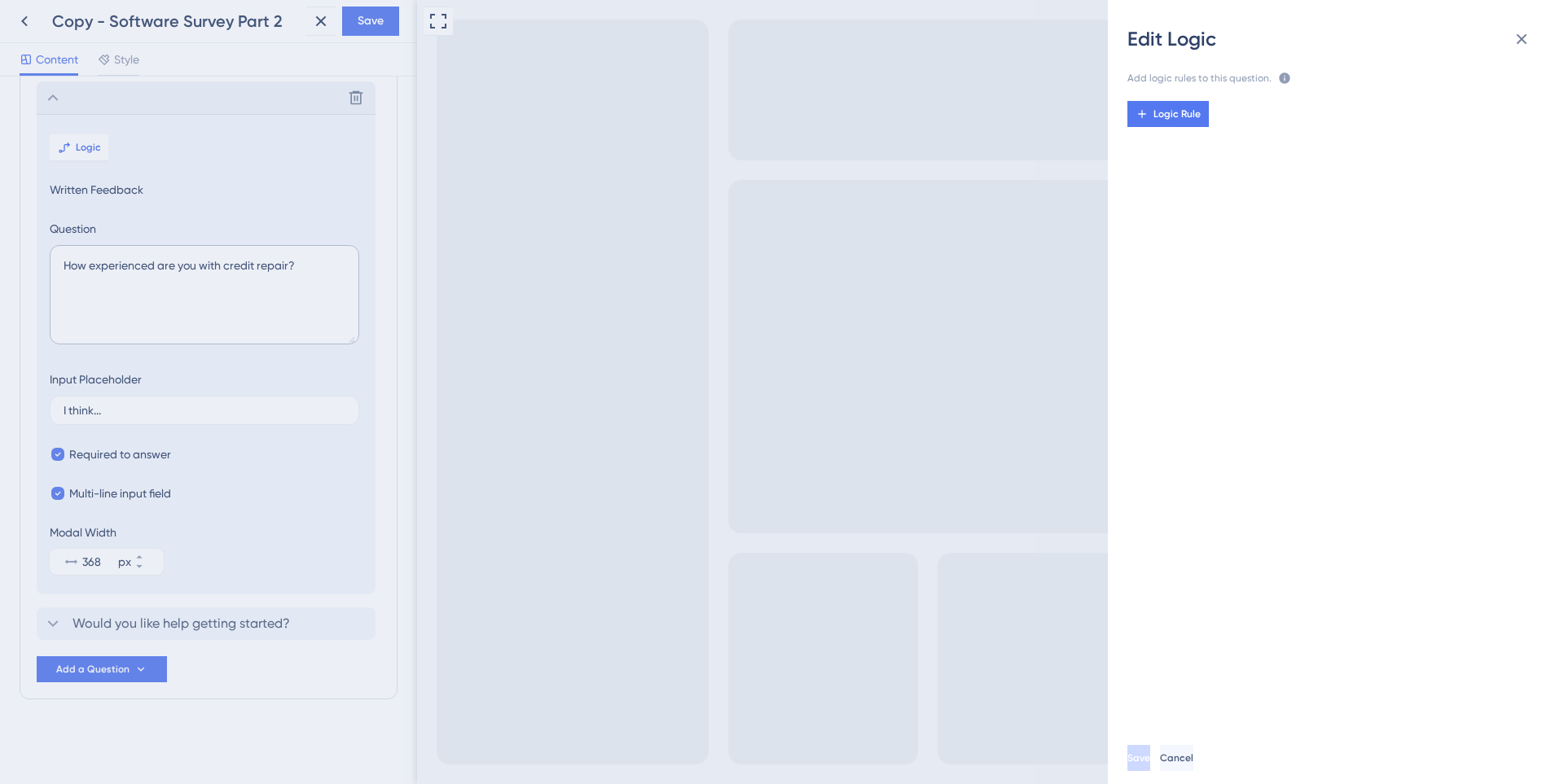
click at [1146, 83] on div "Add logic rules to this question. The rules will apply after this question is a…" at bounding box center [1342, 392] width 430 height 680
click at [1151, 108] on button "Logic Rule" at bounding box center [1168, 114] width 82 height 26
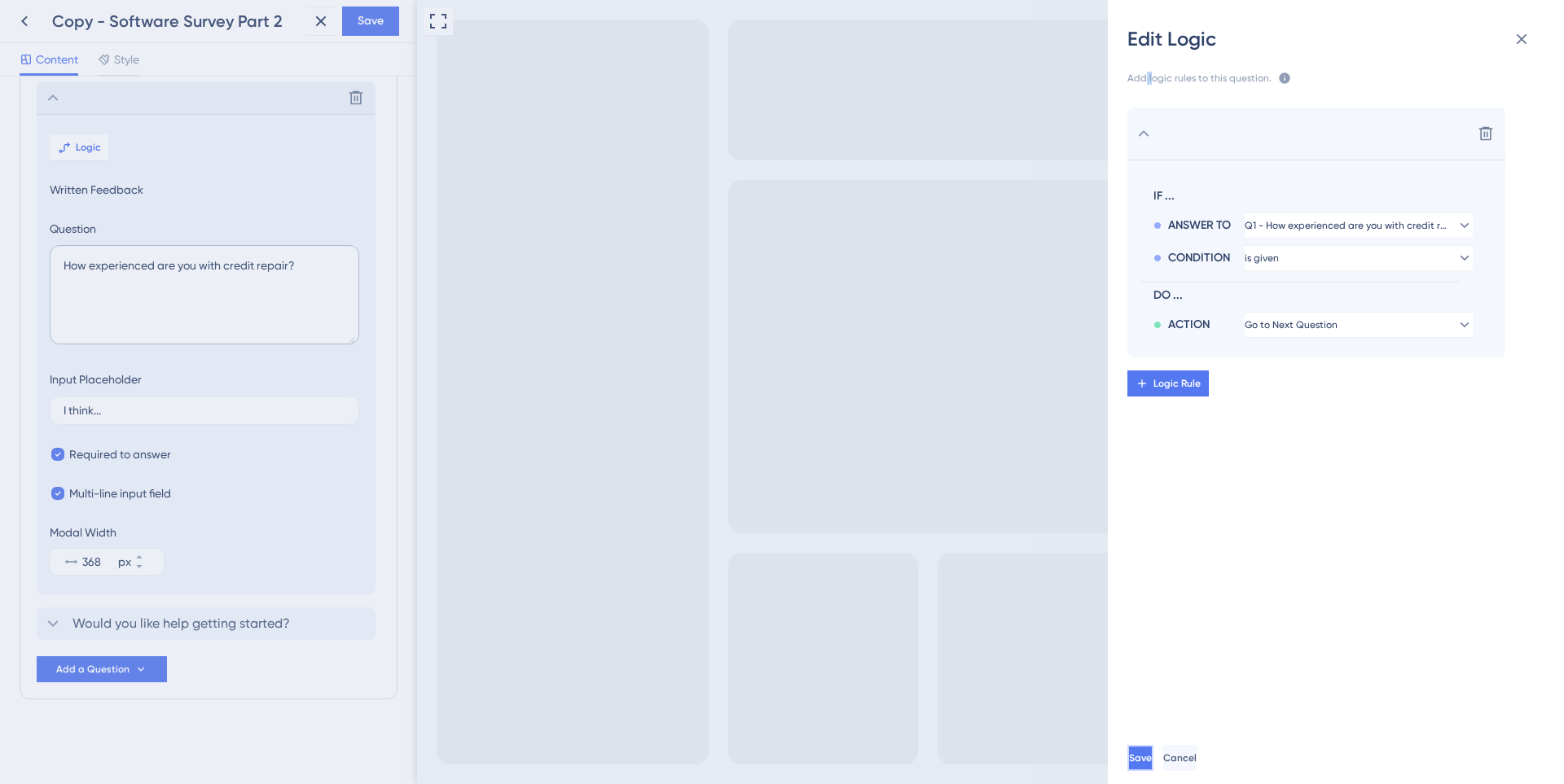
click at [1151, 758] on span "Save" at bounding box center [1140, 758] width 23 height 13
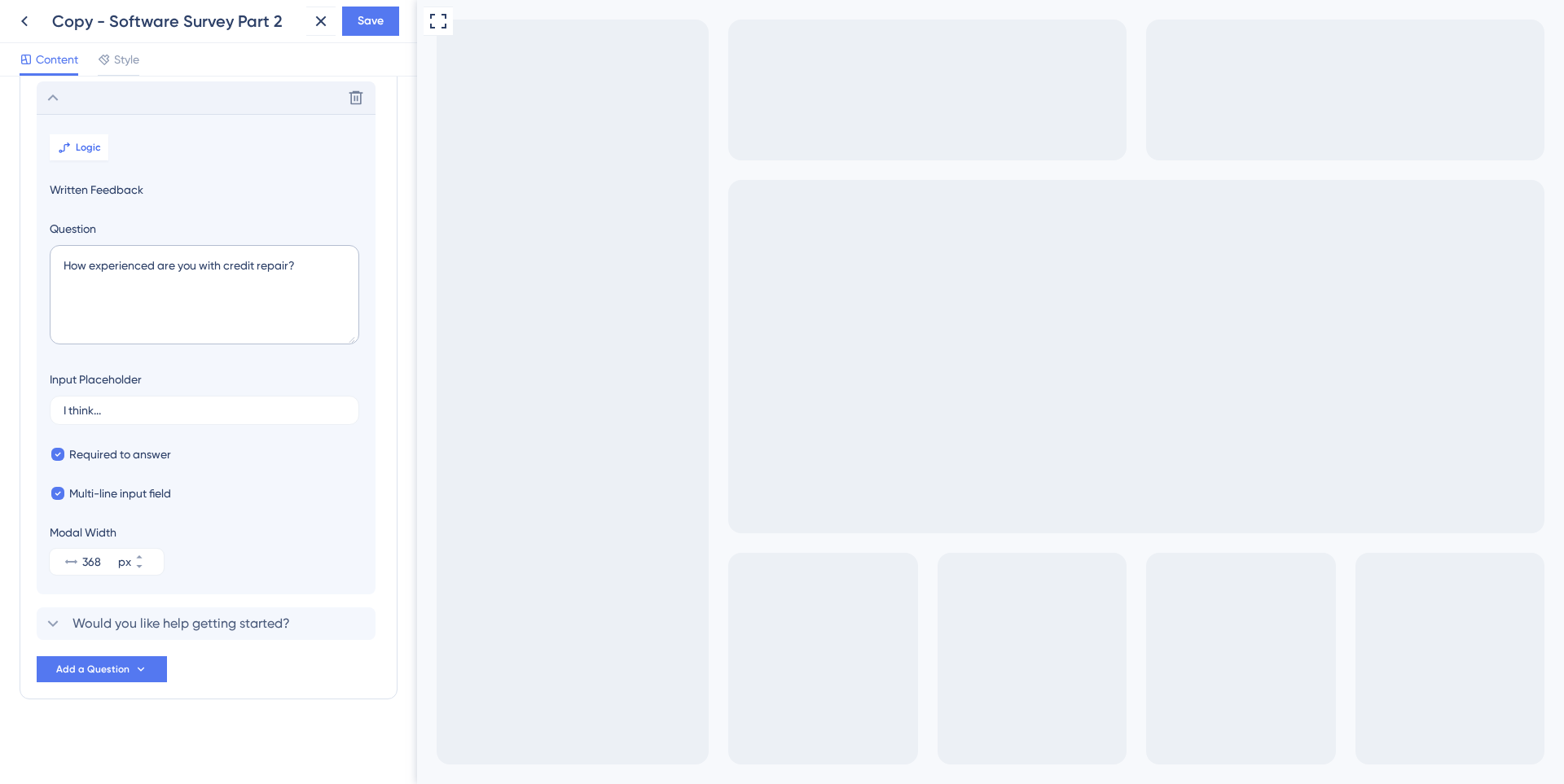
click at [59, 103] on icon at bounding box center [53, 97] width 19 height 19
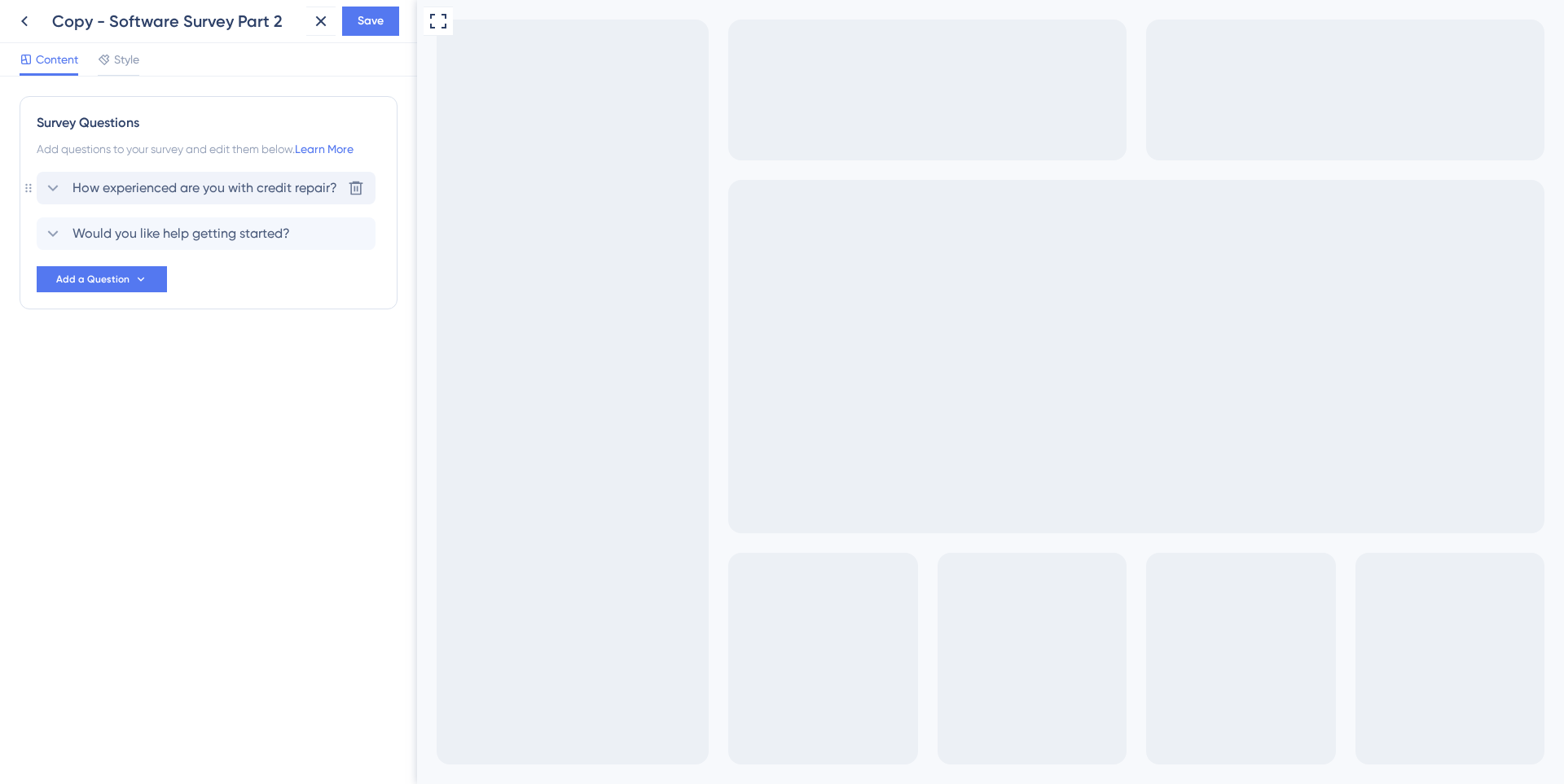
scroll to position [0, 0]
click at [20, 21] on icon at bounding box center [24, 21] width 19 height 19
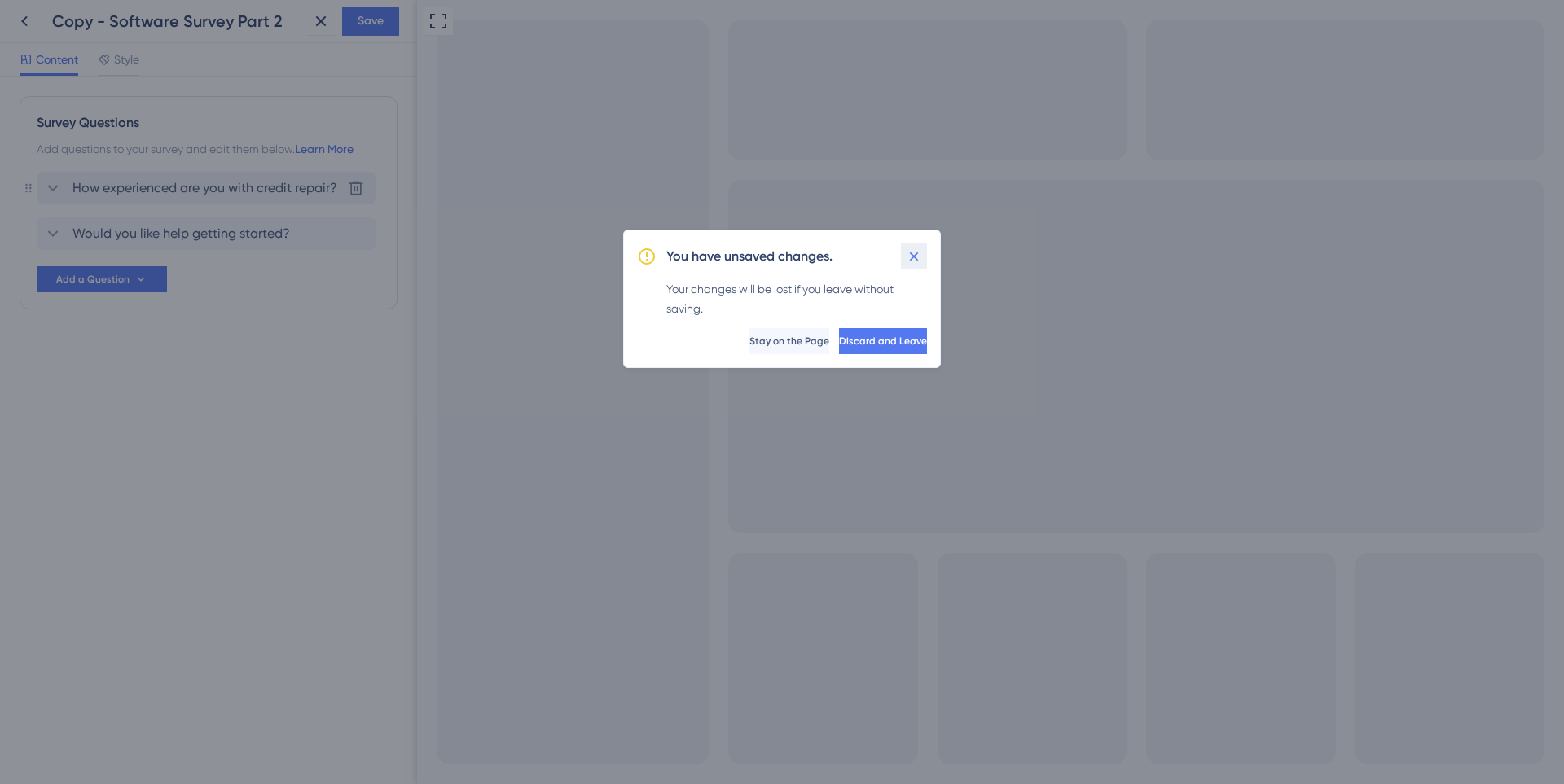
drag, startPoint x: 922, startPoint y: 254, endPoint x: 501, endPoint y: 251, distance: 421.0
click at [922, 254] on button at bounding box center [914, 257] width 26 height 26
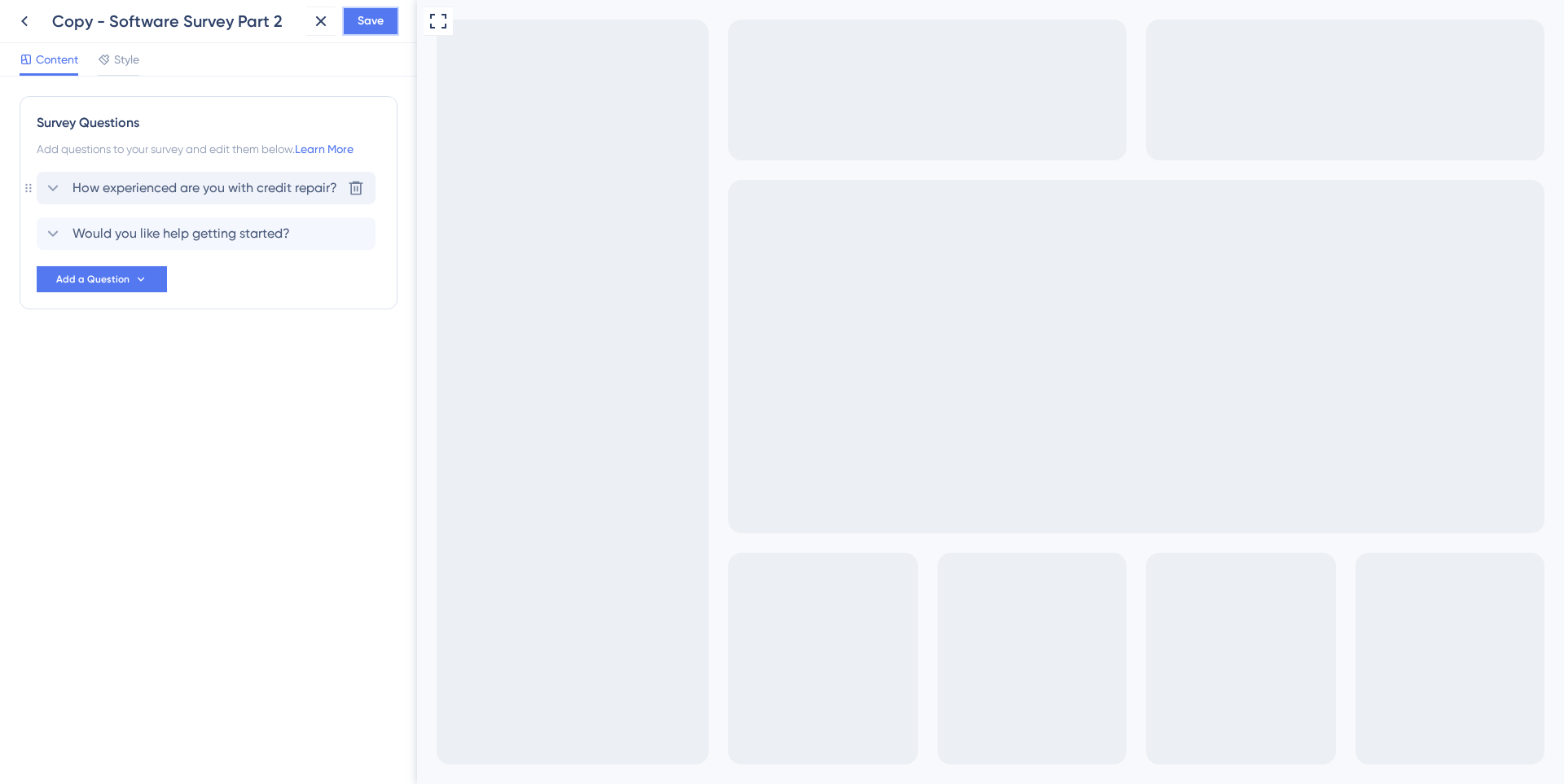
click at [358, 29] on span "Save" at bounding box center [371, 21] width 26 height 19
